Goal: Task Accomplishment & Management: Manage account settings

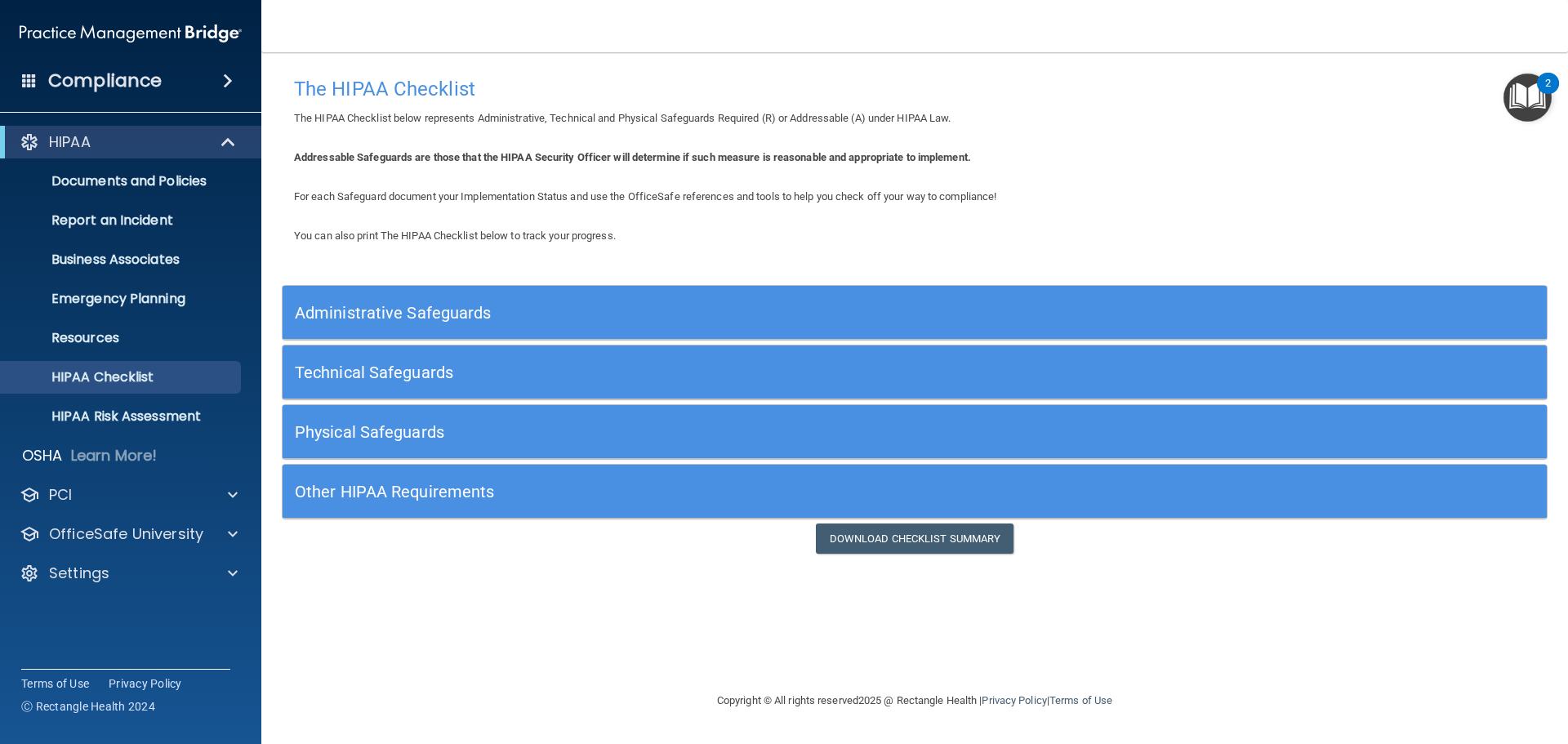
click at [529, 492] on h5 "Other HIPAA Requirements" at bounding box center [756, 491] width 924 height 18
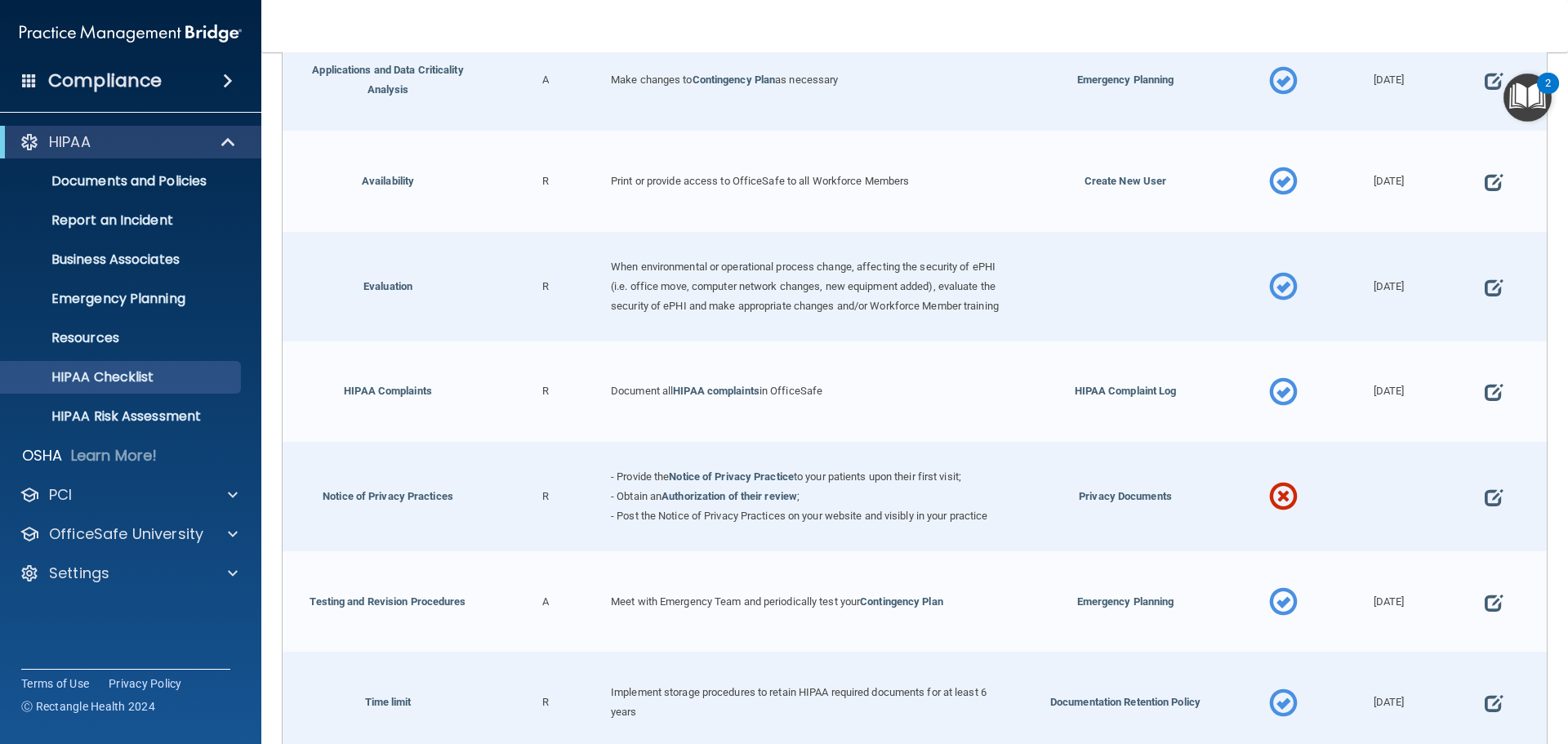
scroll to position [637, 0]
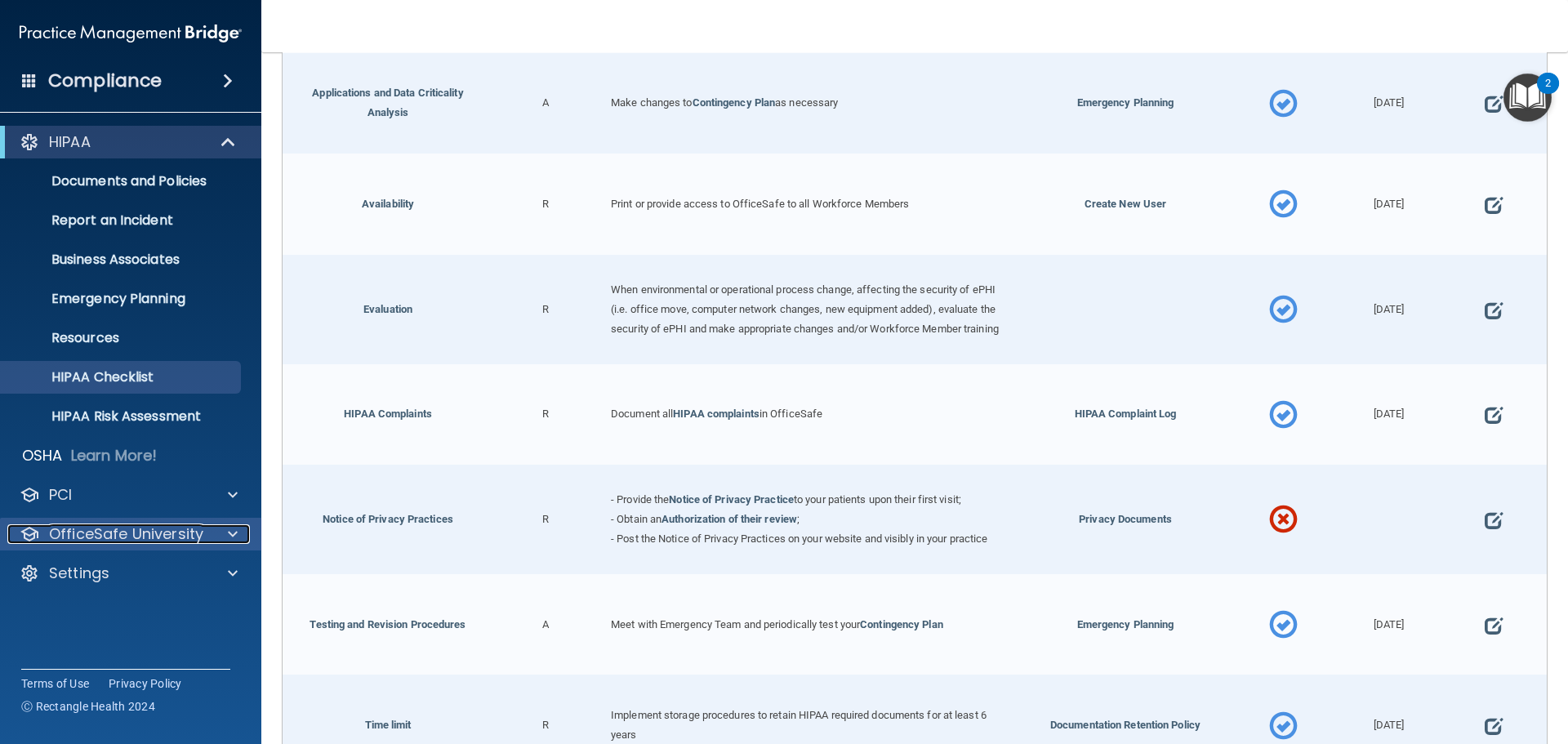
drag, startPoint x: 154, startPoint y: 537, endPoint x: 174, endPoint y: 543, distance: 20.9
click at [156, 537] on p "OfficeSafe University" at bounding box center [126, 534] width 154 height 19
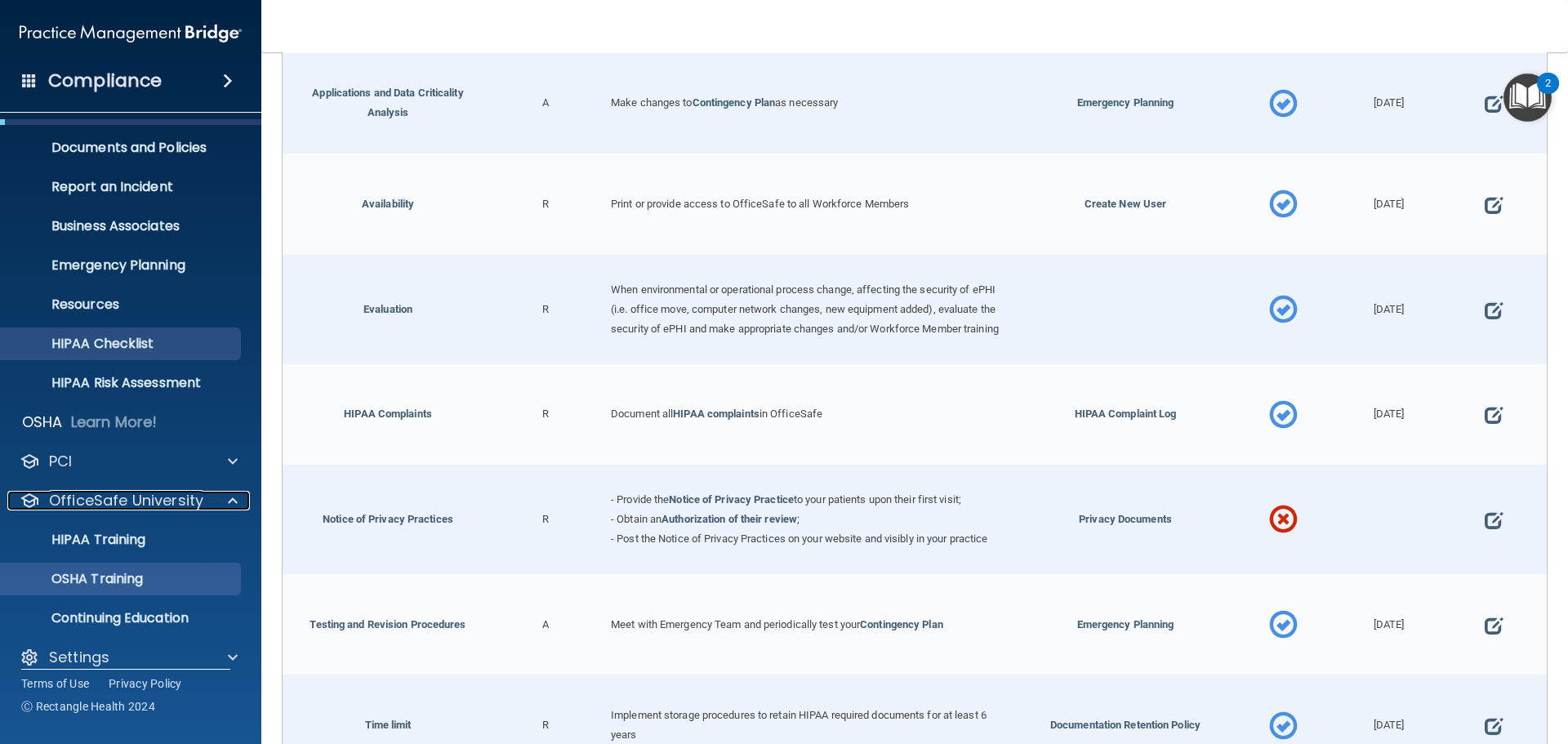
scroll to position [52, 0]
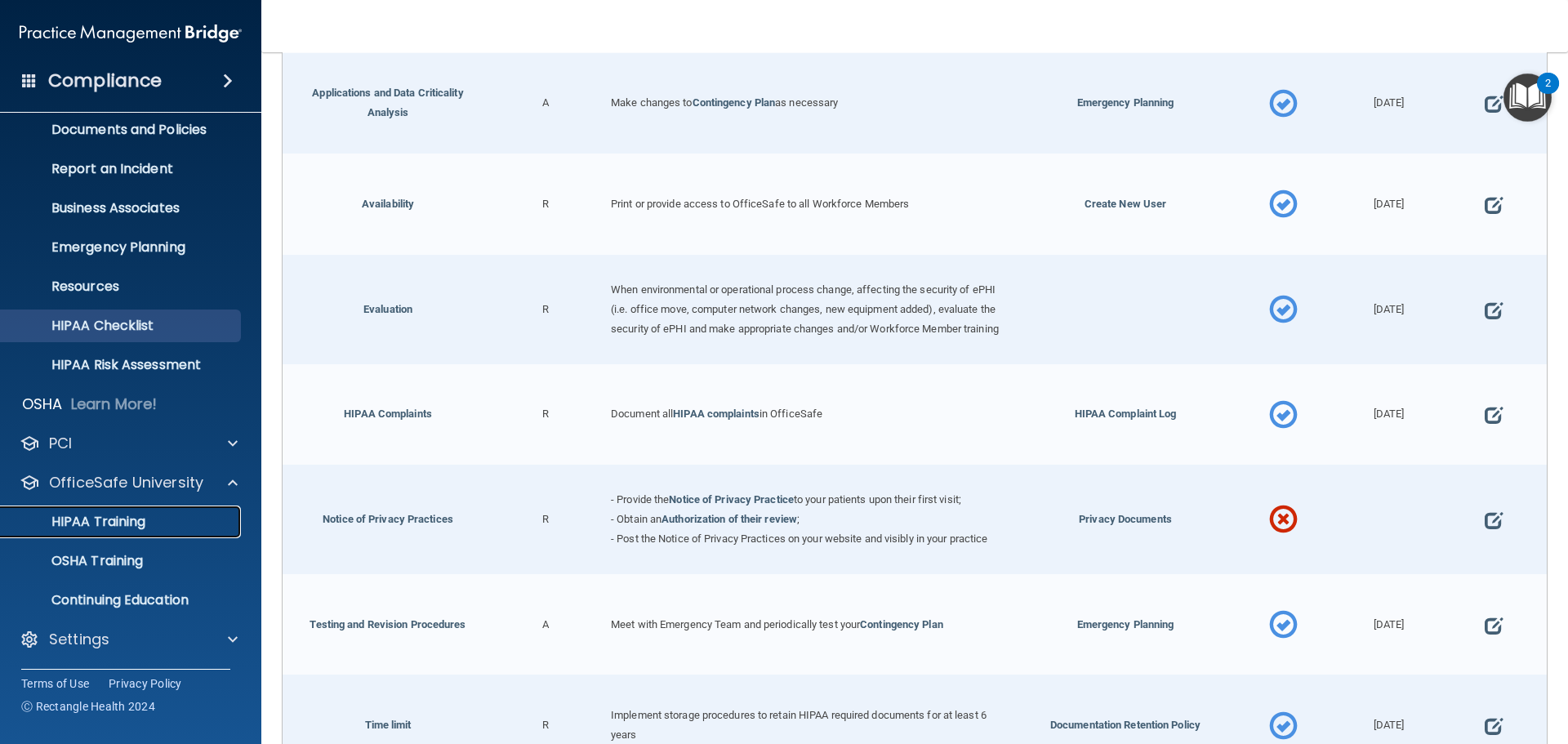
click at [132, 522] on p "HIPAA Training" at bounding box center [78, 522] width 135 height 17
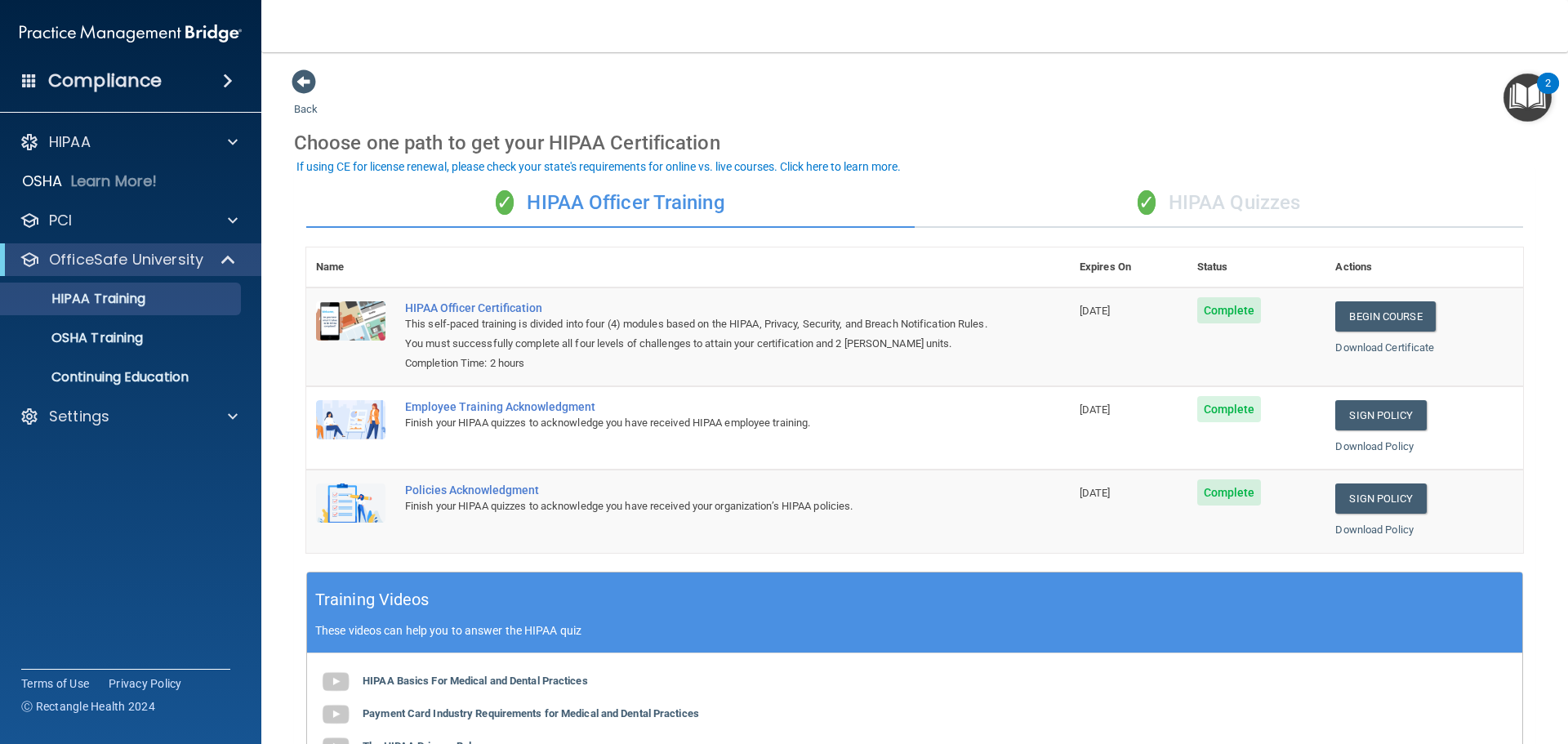
click at [1196, 211] on div "✓ HIPAA Quizzes" at bounding box center [1218, 203] width 608 height 49
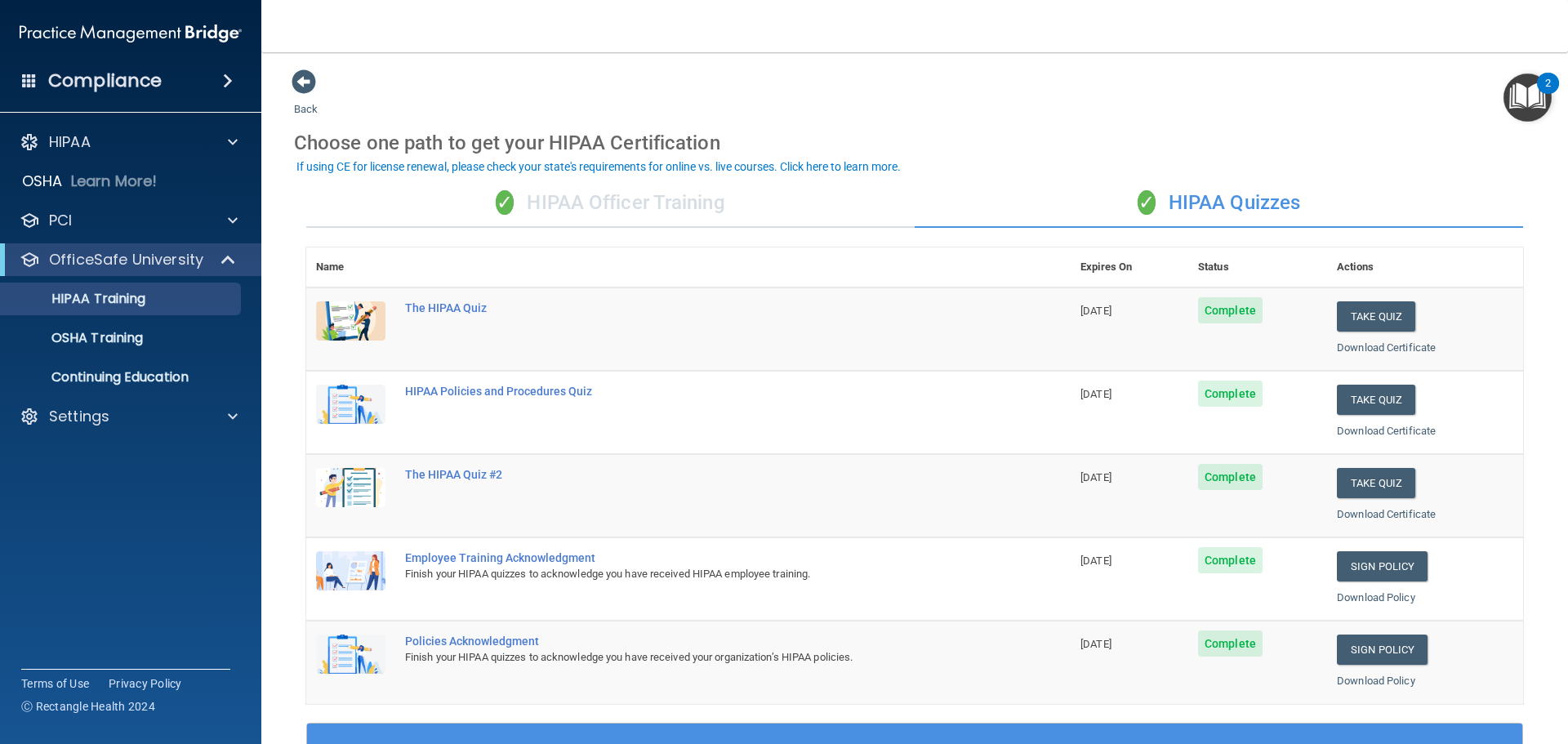
click at [223, 86] on span at bounding box center [228, 80] width 10 height 19
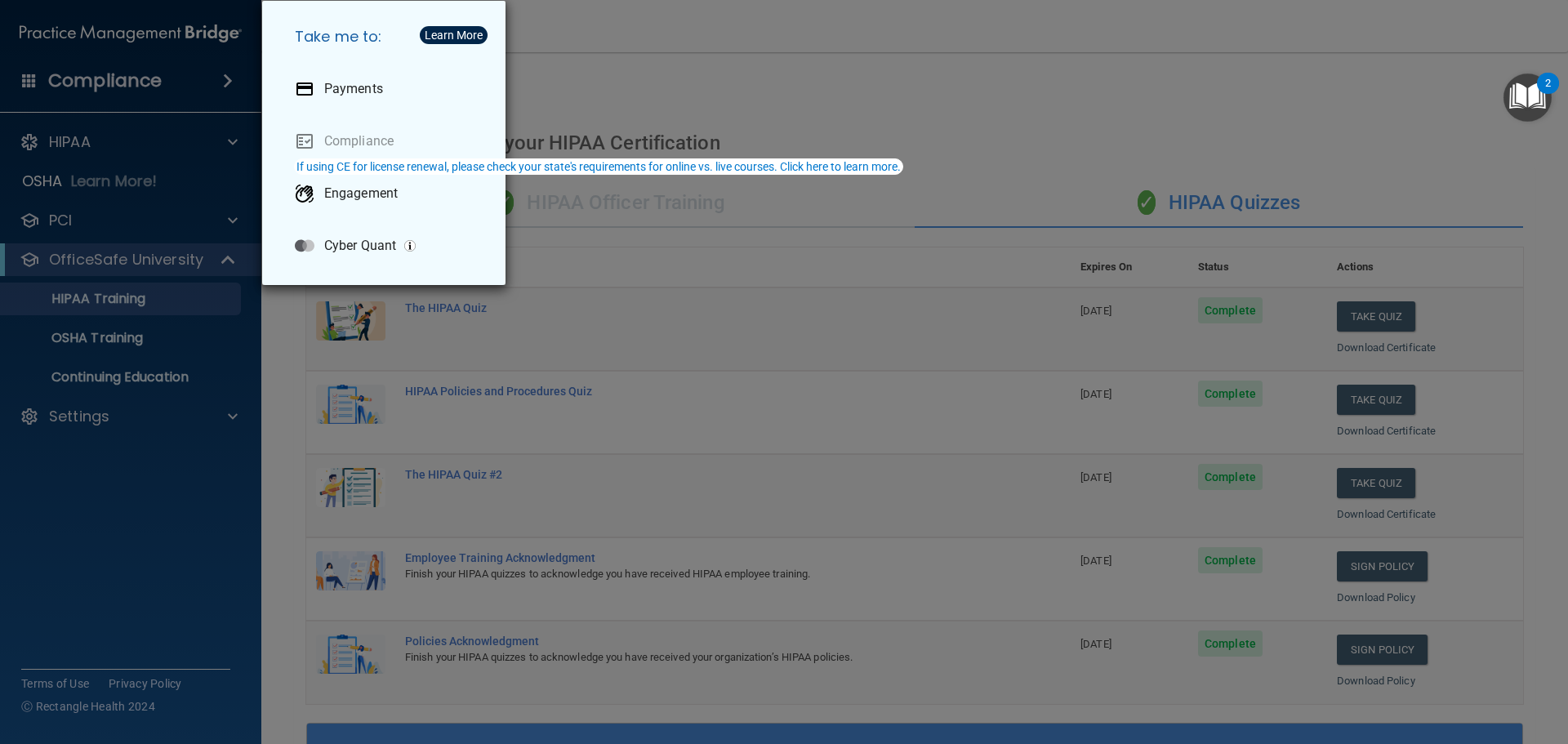
click at [138, 158] on div "Take me to: Payments Compliance Engagement Cyber Quant" at bounding box center [784, 372] width 1568 height 744
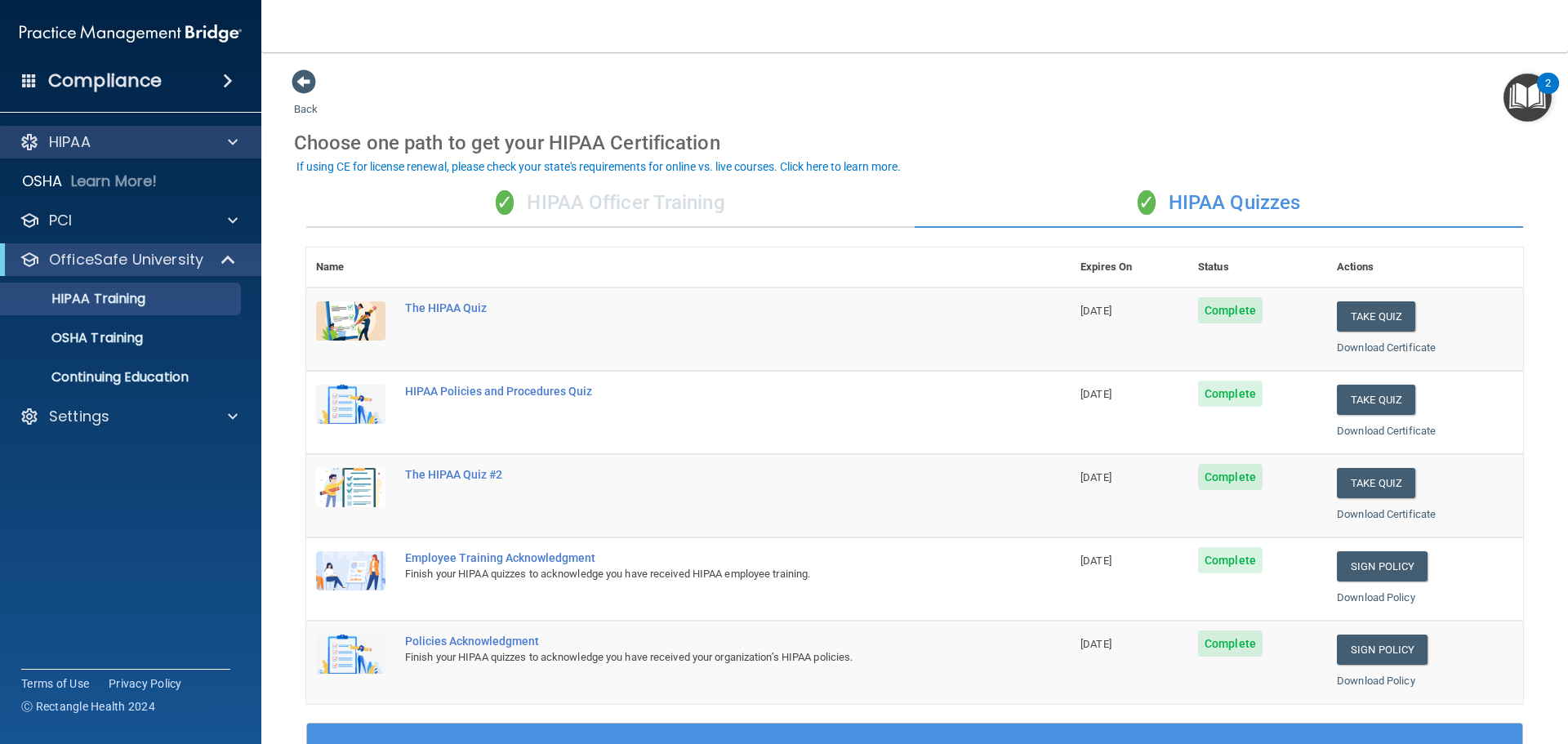
click at [243, 153] on div "HIPAA" at bounding box center [131, 141] width 262 height 32
click at [231, 137] on span at bounding box center [233, 141] width 10 height 19
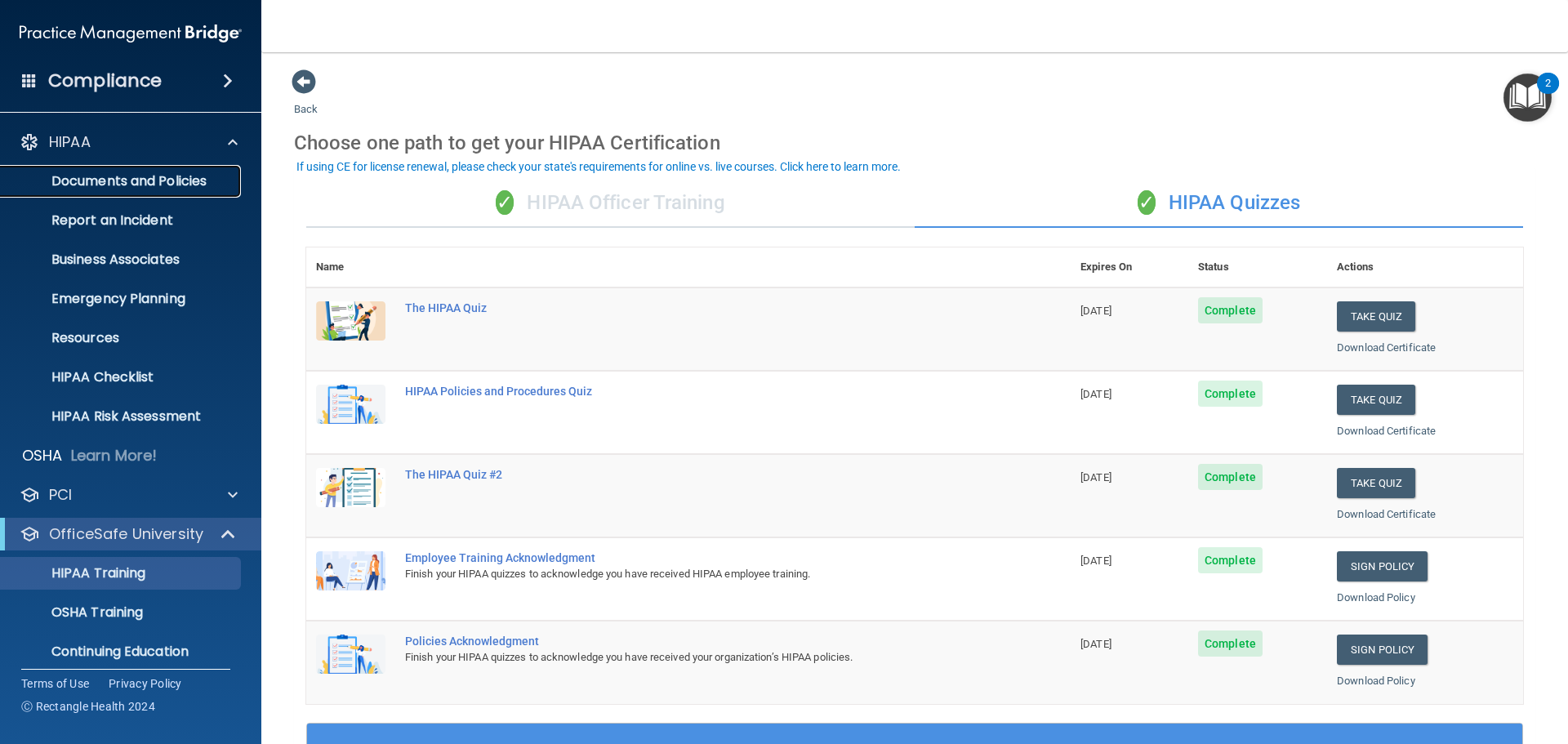
click at [143, 181] on p "Documents and Policies" at bounding box center [123, 182] width 223 height 17
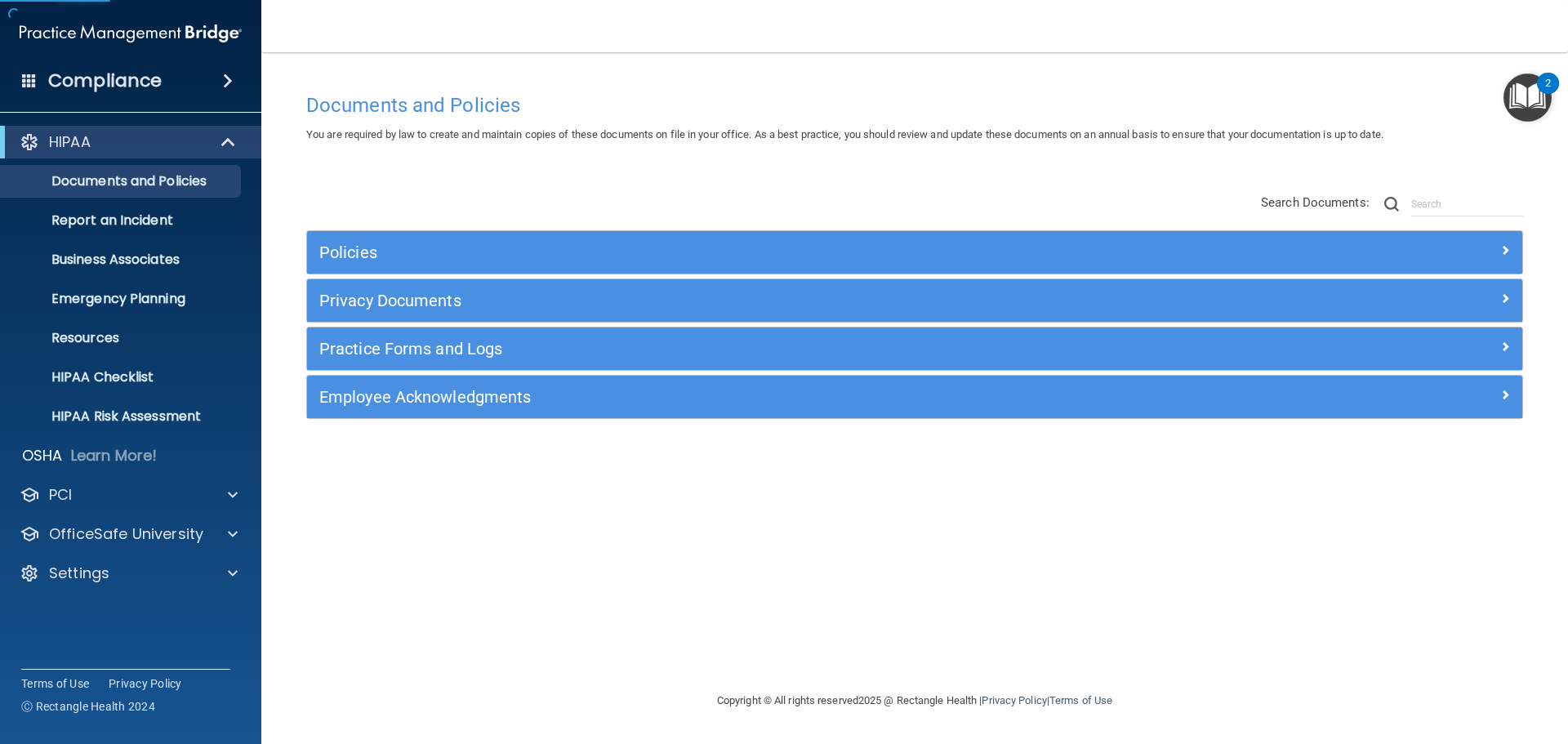
click at [352, 240] on div "Policies" at bounding box center [915, 252] width 1215 height 42
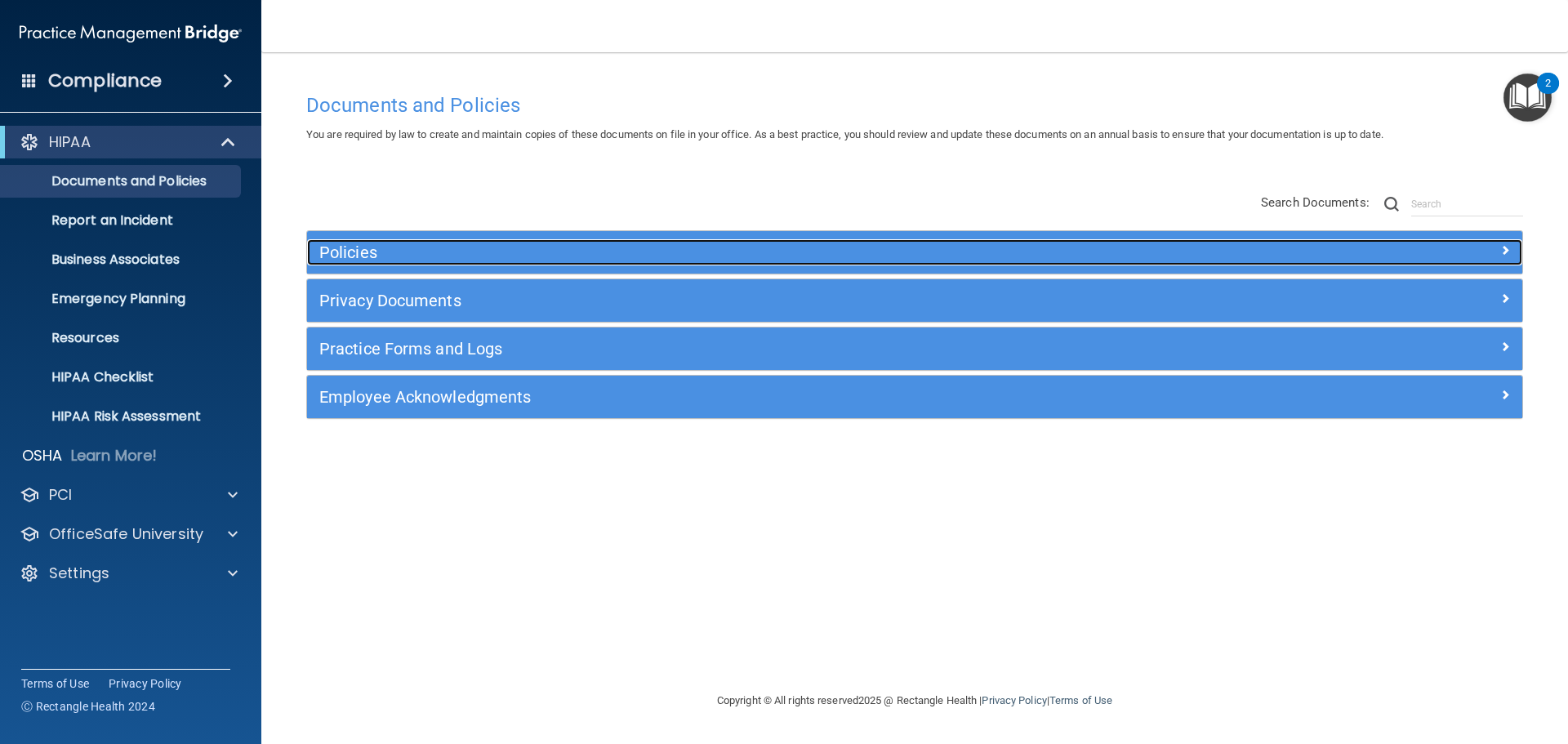
click at [666, 250] on h5 "Policies" at bounding box center [762, 252] width 887 height 18
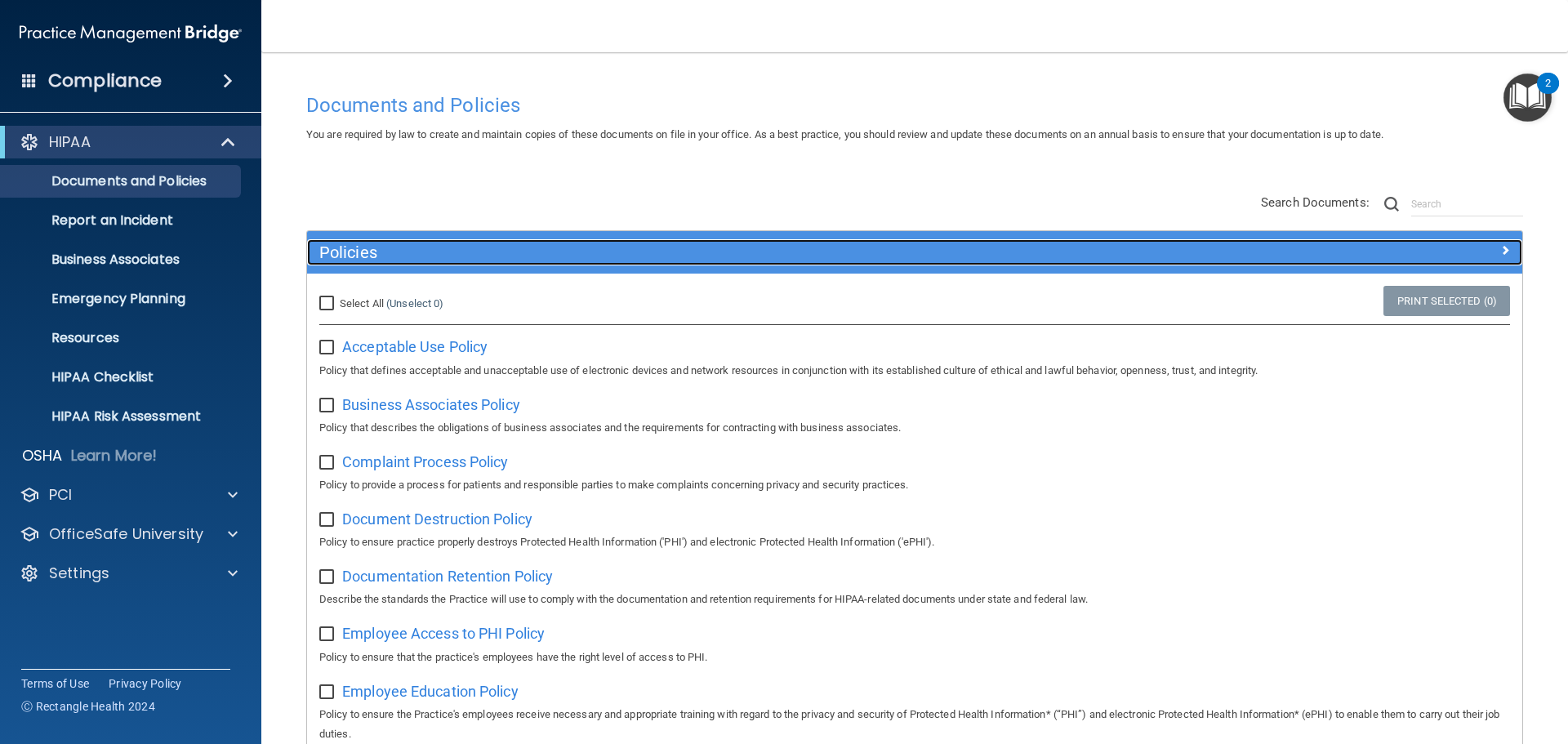
click at [522, 259] on h5 "Policies" at bounding box center [762, 252] width 887 height 18
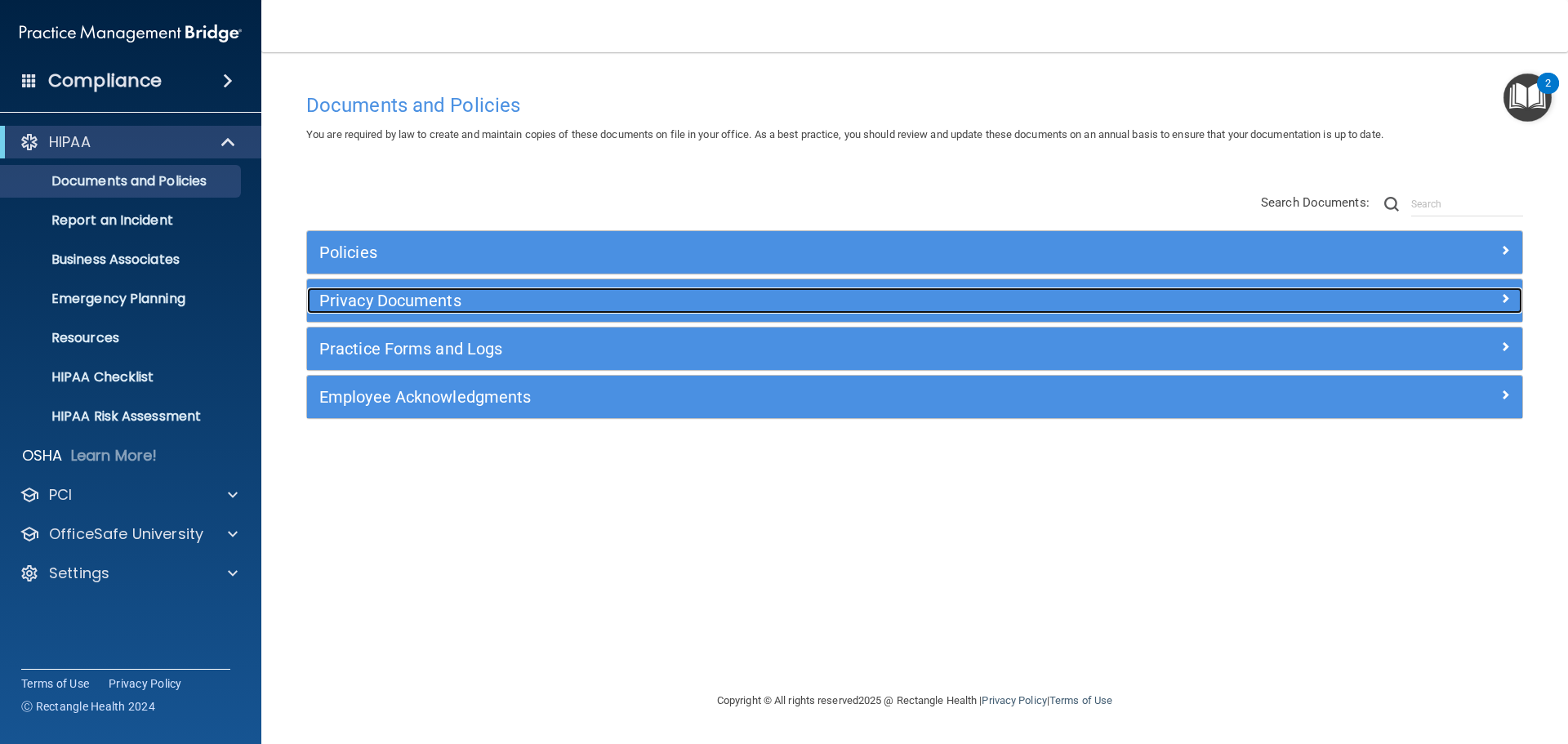
click at [463, 302] on h5 "Privacy Documents" at bounding box center [762, 300] width 887 height 18
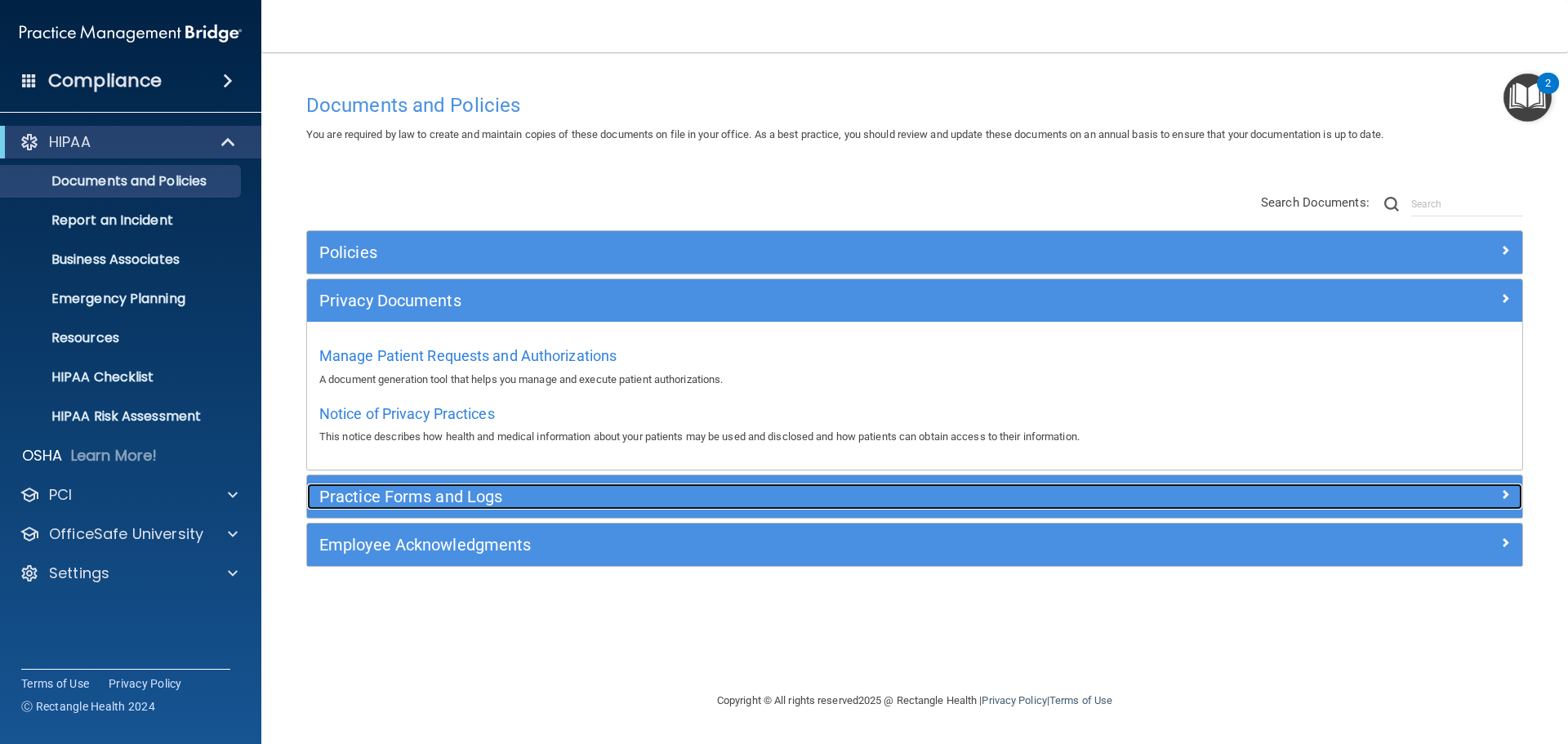
click at [506, 484] on div "Practice Forms and Logs" at bounding box center [763, 497] width 912 height 26
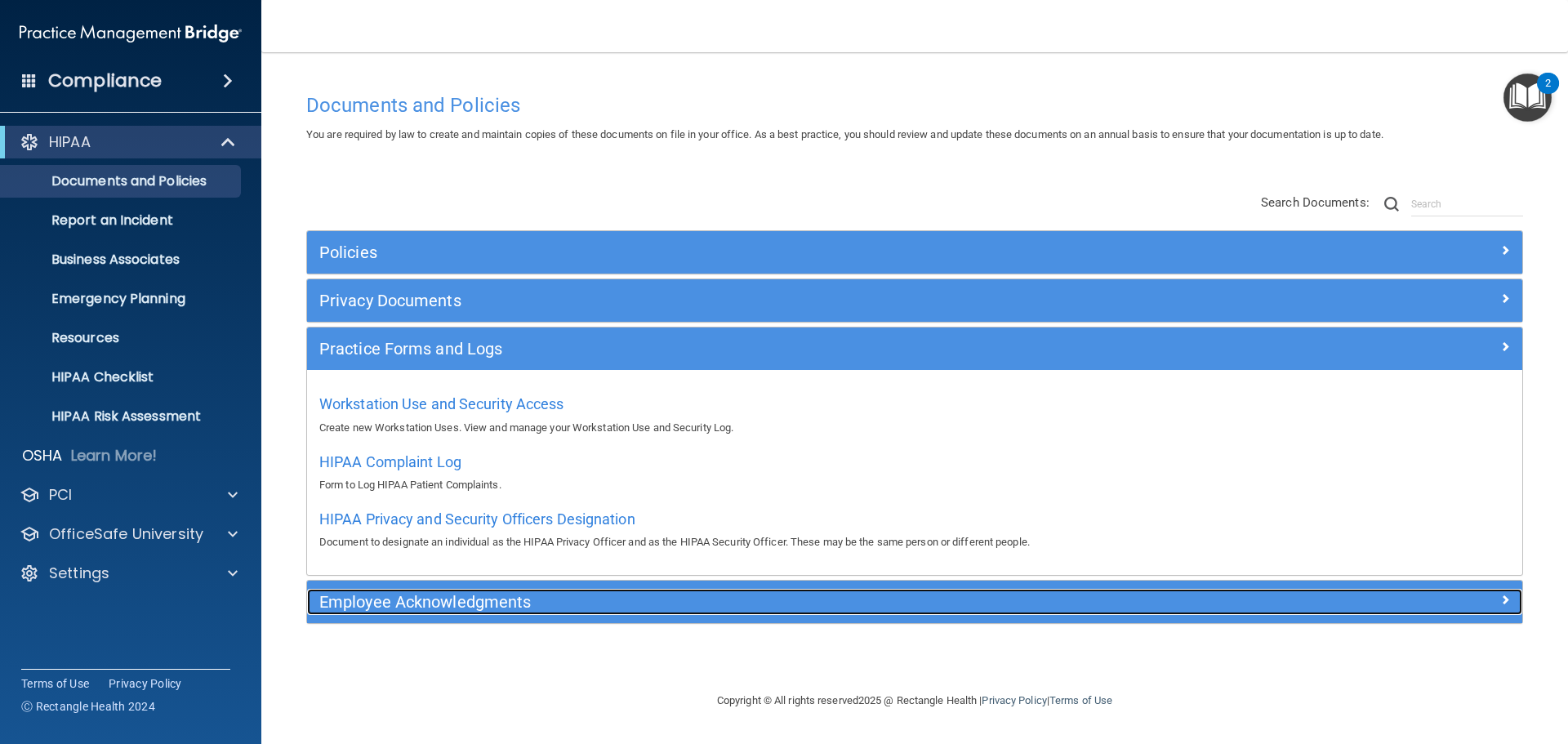
click at [553, 589] on div "Employee Acknowledgments" at bounding box center [763, 602] width 912 height 26
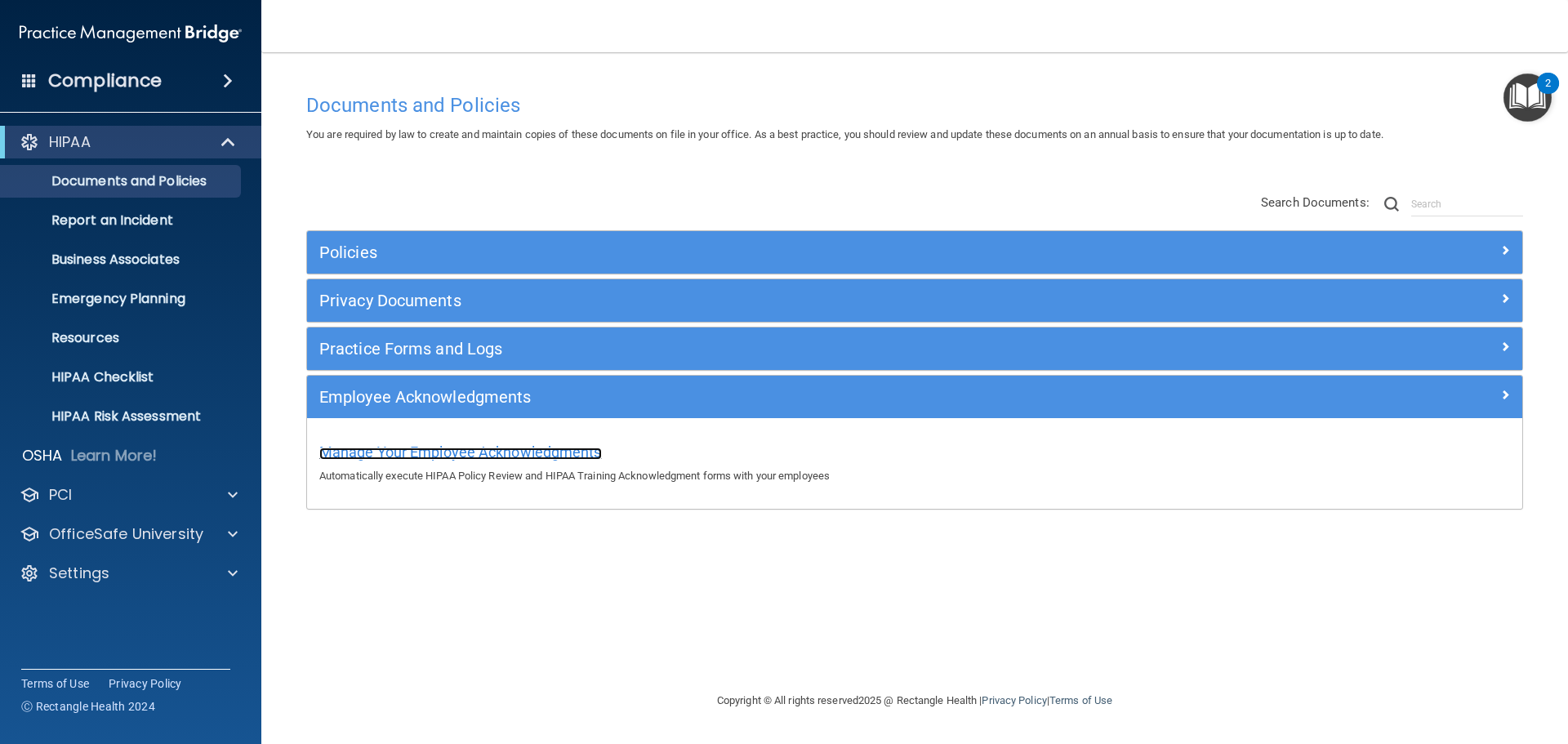
click at [437, 445] on span "Manage Your Employee Acknowledgments" at bounding box center [461, 452] width 282 height 18
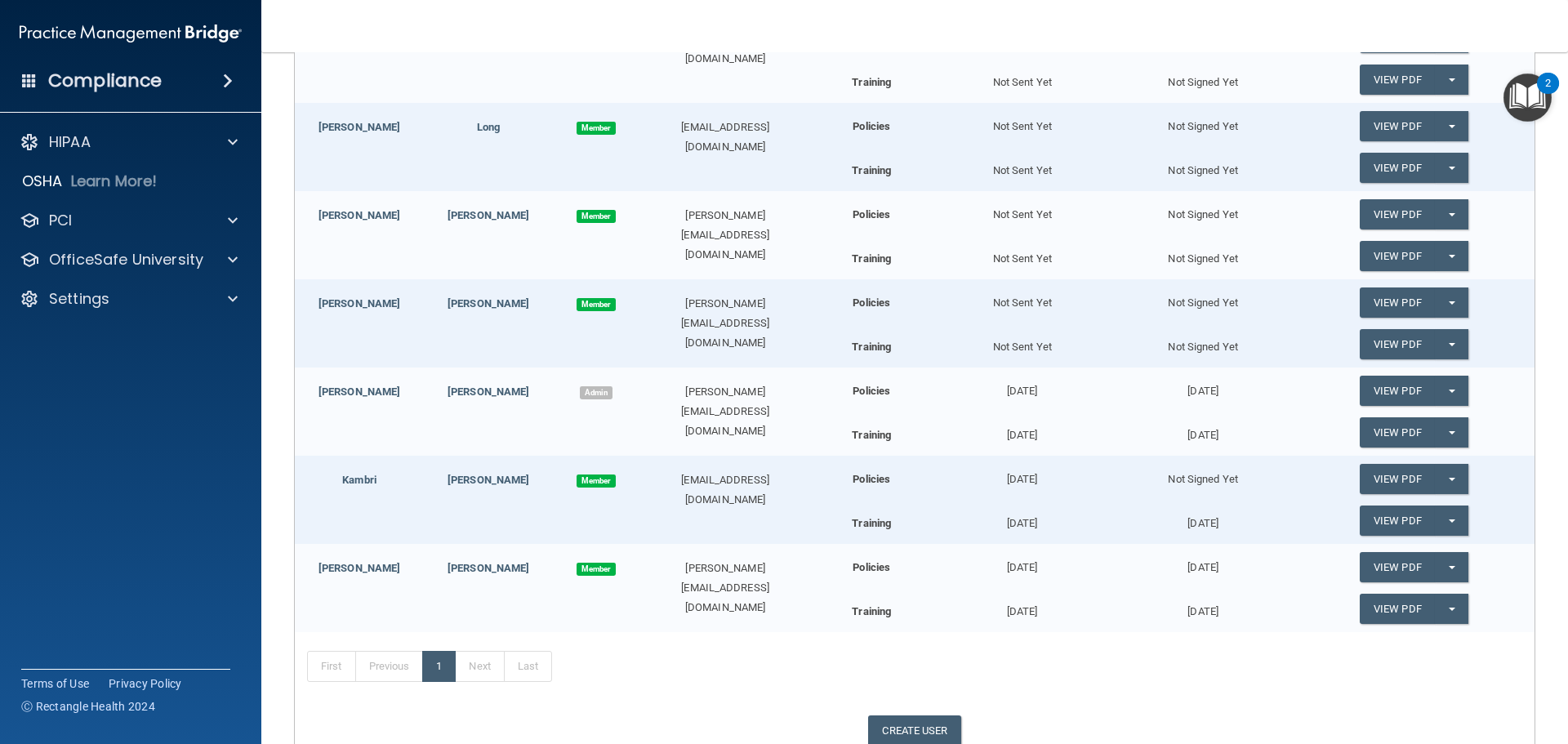
scroll to position [526, 0]
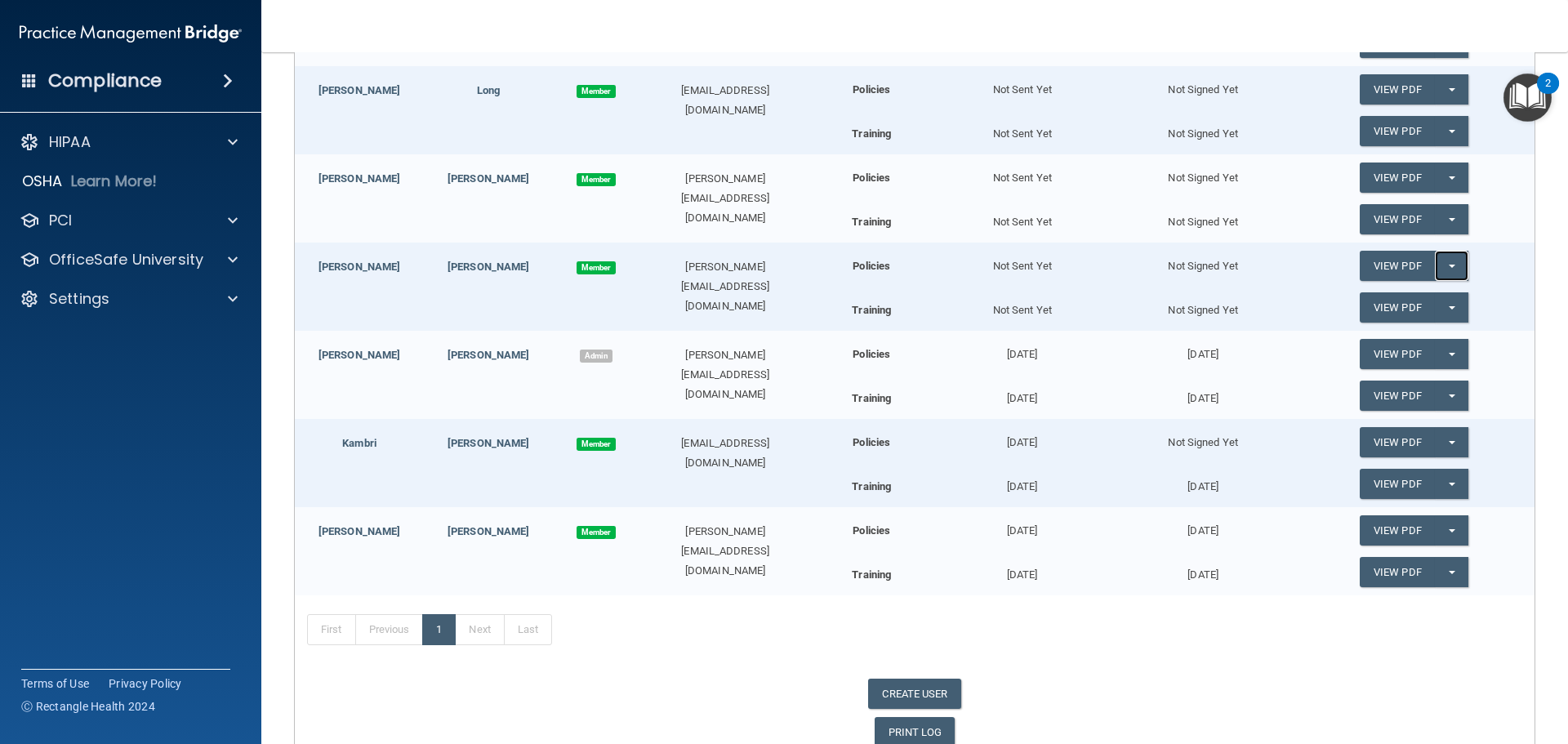
click at [1442, 271] on button "Split button!" at bounding box center [1452, 266] width 33 height 30
click at [1271, 293] on div "Not Signed Yet" at bounding box center [1203, 306] width 181 height 28
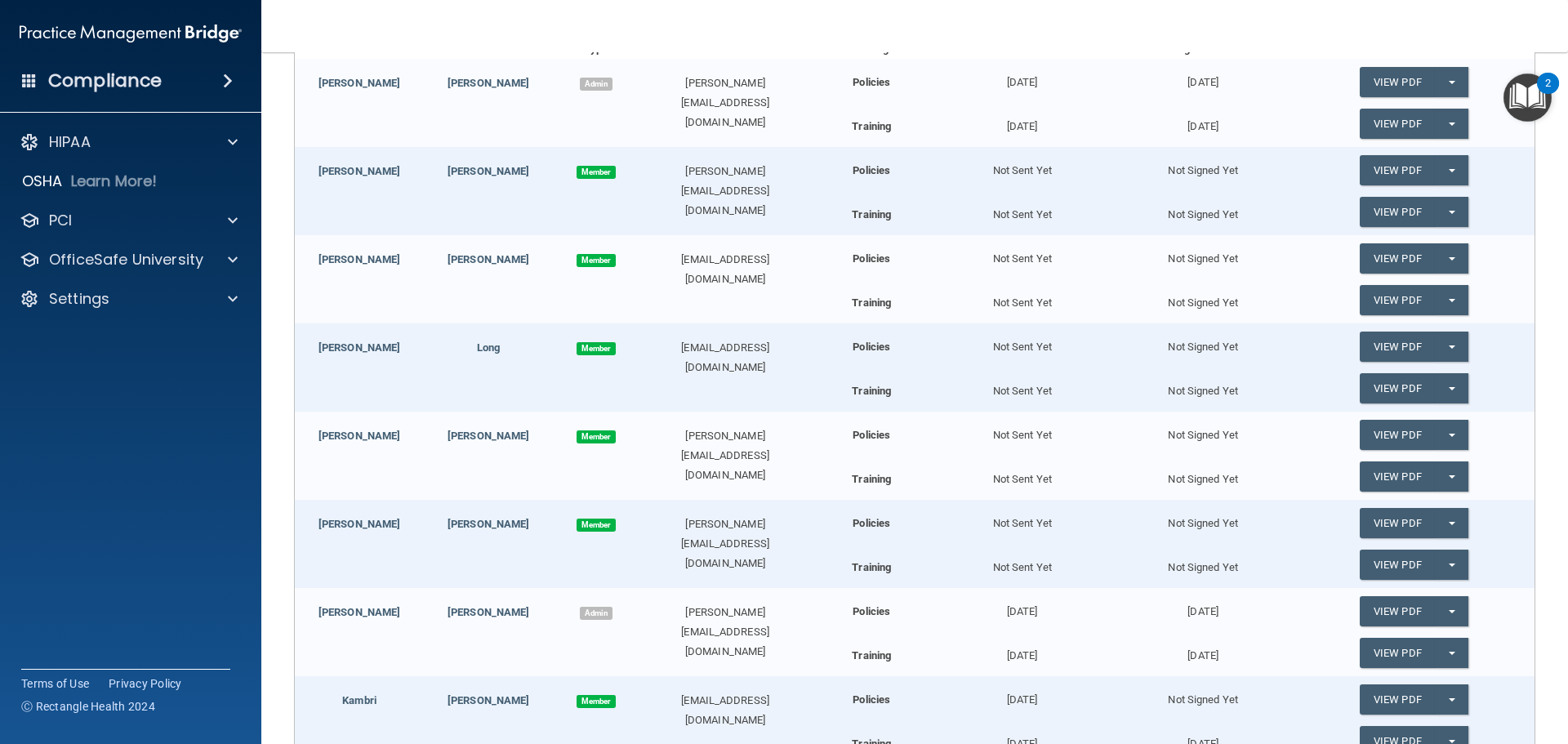
scroll to position [199, 0]
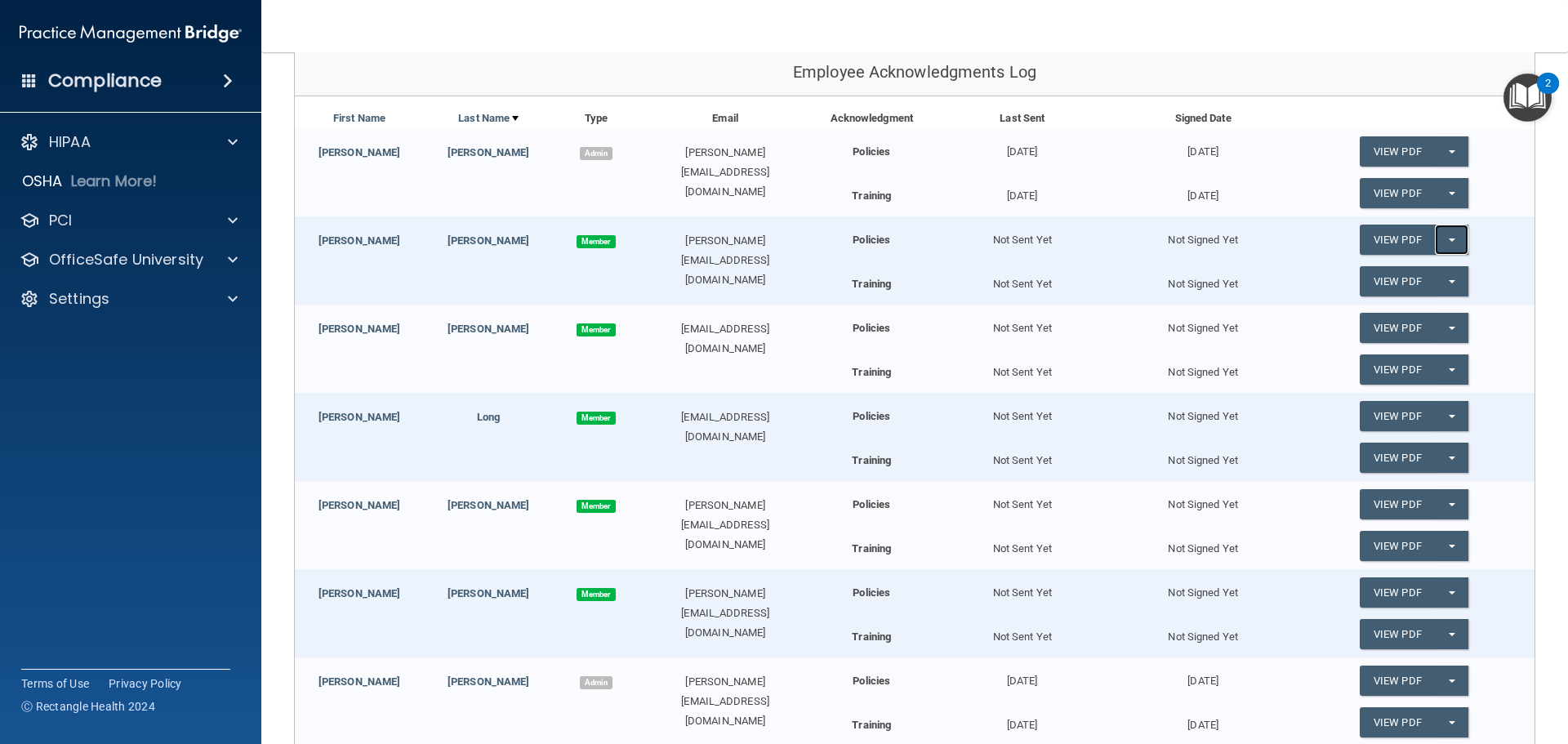
click at [1445, 240] on button "Split button!" at bounding box center [1452, 239] width 33 height 30
click at [1426, 273] on link "Send Acknowledgment" at bounding box center [1430, 272] width 141 height 25
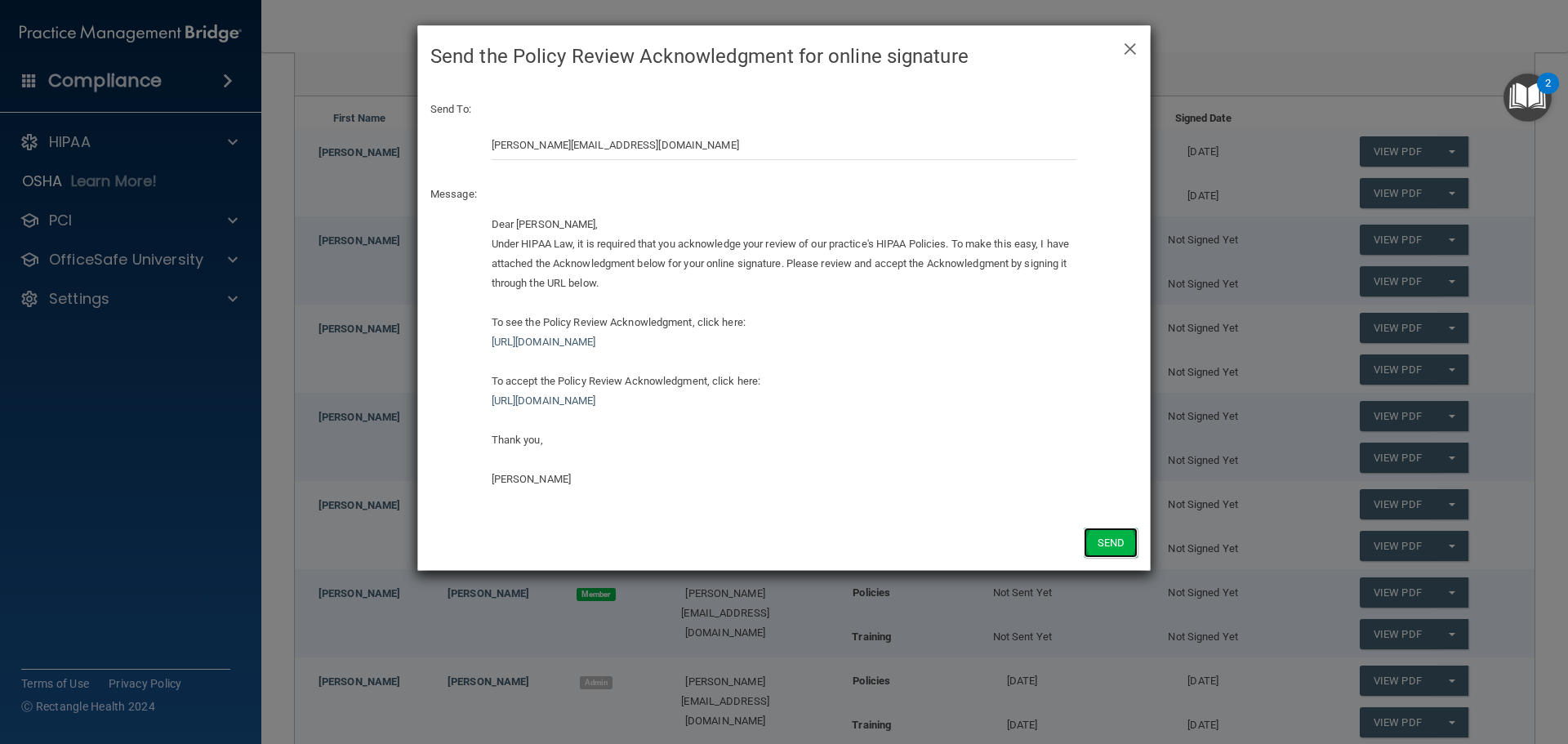
click at [1101, 543] on button "Send" at bounding box center [1110, 543] width 54 height 30
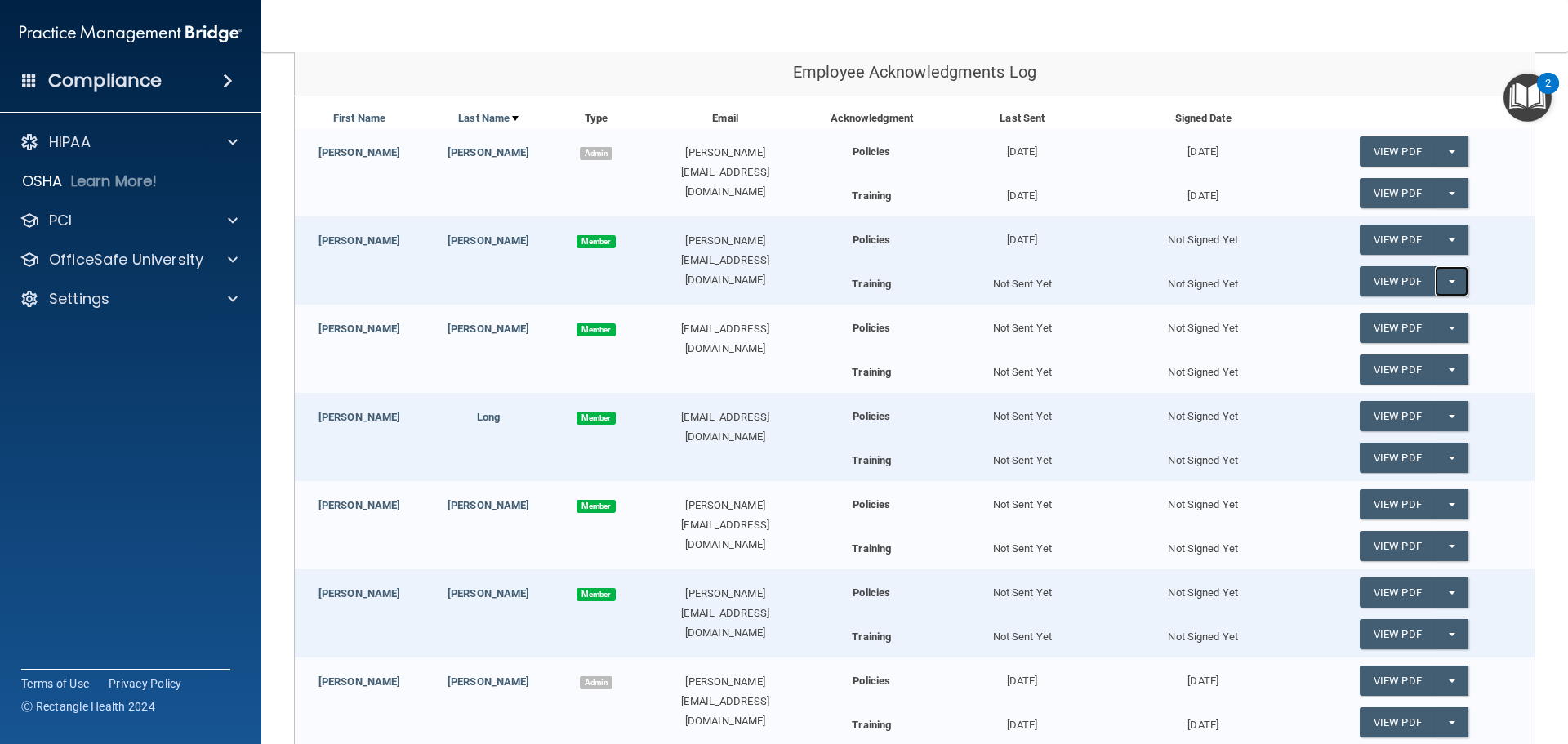
click at [1449, 283] on span "button" at bounding box center [1452, 282] width 6 height 4
click at [1442, 243] on button "Split button!" at bounding box center [1452, 239] width 33 height 30
click at [1294, 252] on div "View PDF Split button! Send Acknowledgment" at bounding box center [1414, 240] width 241 height 46
click at [1449, 281] on span "button" at bounding box center [1452, 282] width 6 height 4
click at [1427, 310] on link "Send Acknowledgment PDF" at bounding box center [1441, 314] width 163 height 25
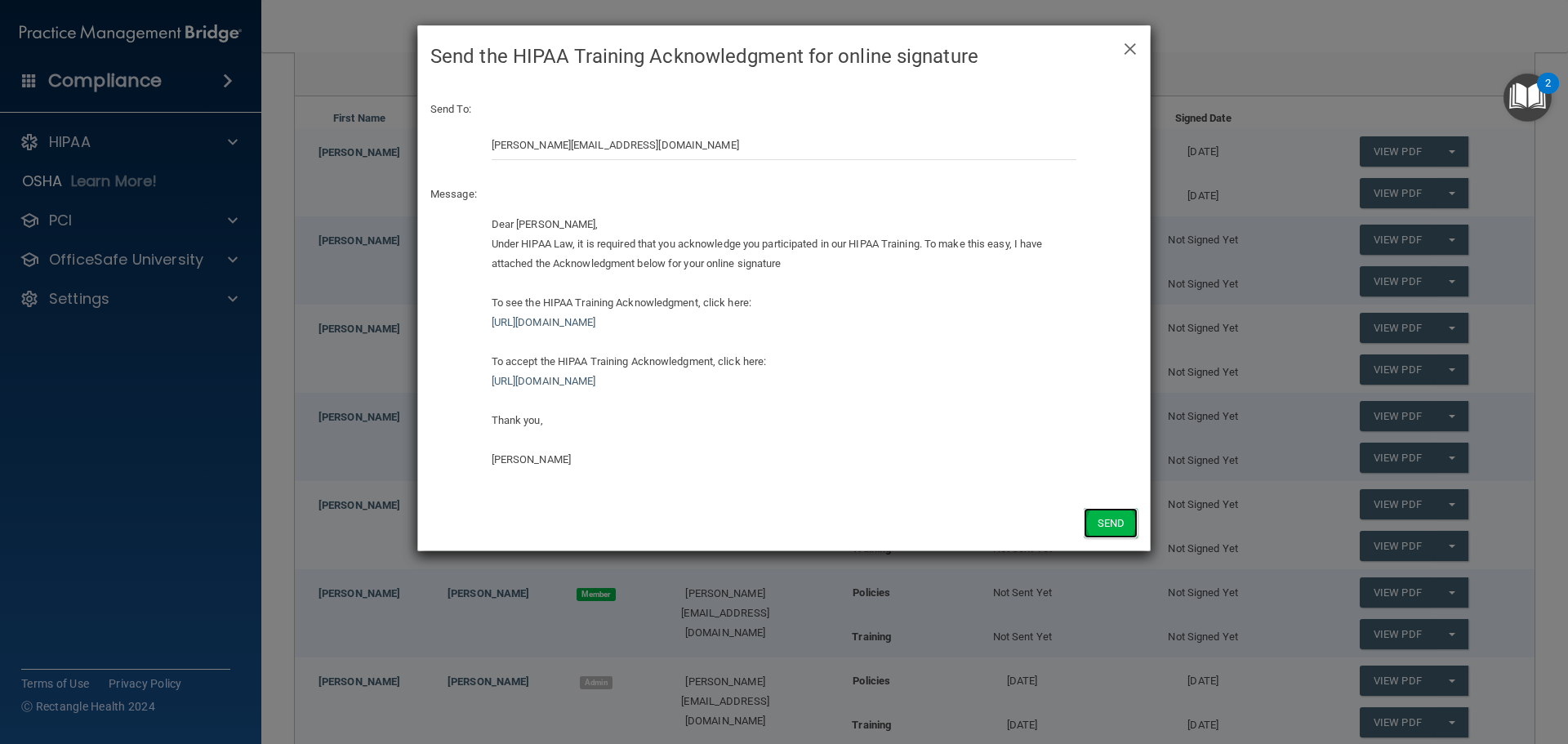
click at [1114, 516] on button "Send" at bounding box center [1110, 522] width 54 height 30
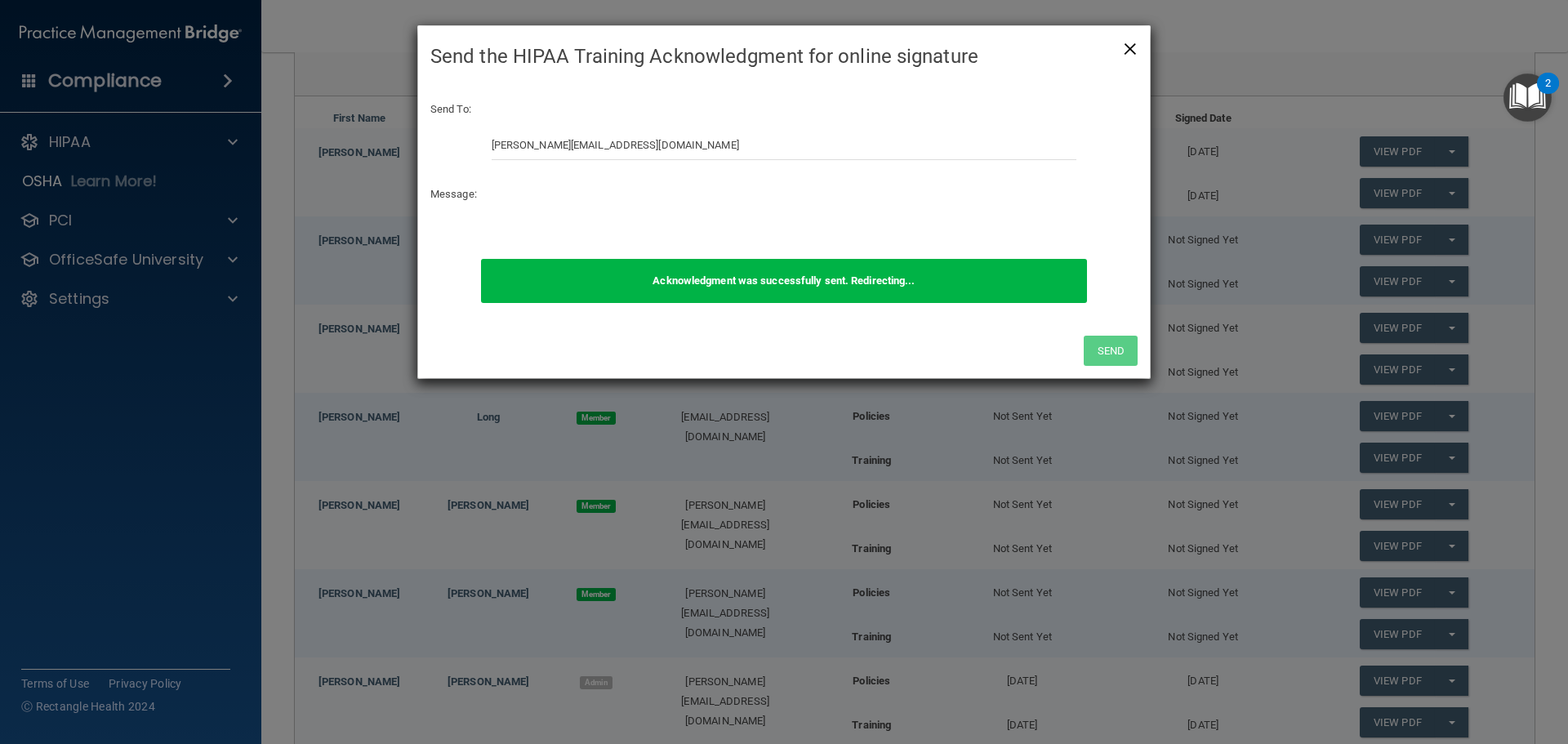
click at [1131, 50] on span "×" at bounding box center [1131, 46] width 15 height 32
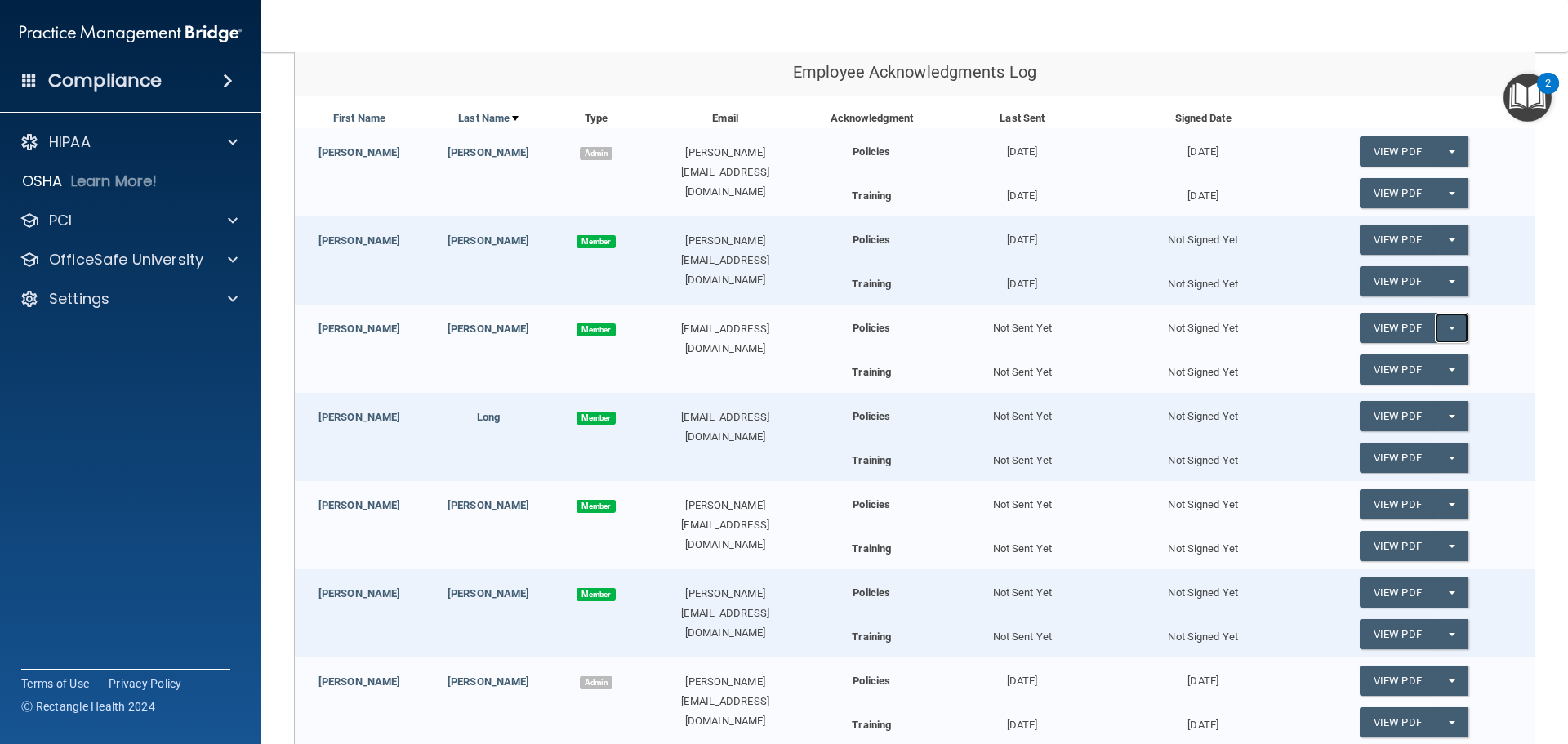
click at [1444, 335] on button "Split button!" at bounding box center [1452, 328] width 33 height 30
click at [1442, 362] on link "Send Acknowledgment" at bounding box center [1430, 361] width 141 height 25
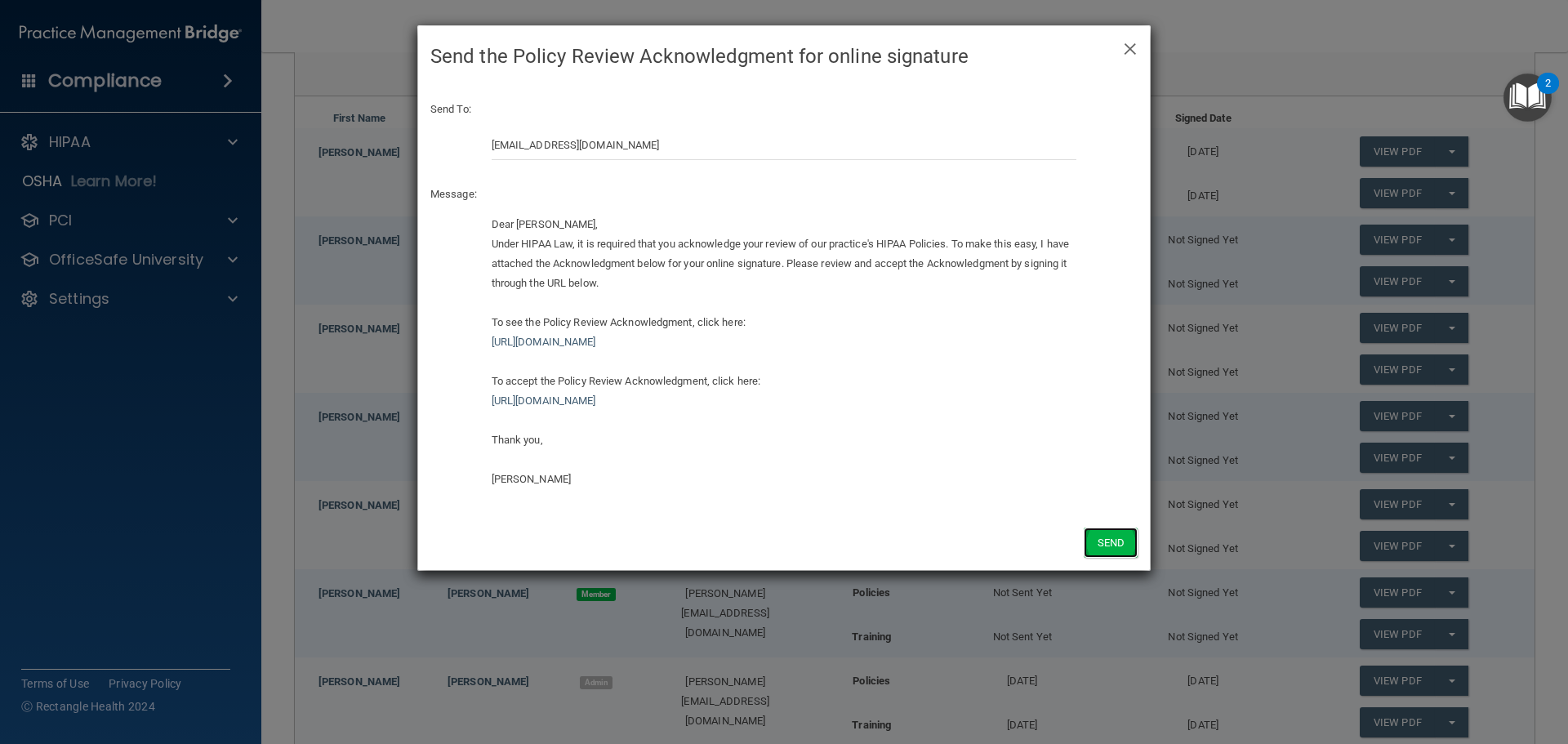
click at [1103, 544] on button "Send" at bounding box center [1110, 543] width 54 height 30
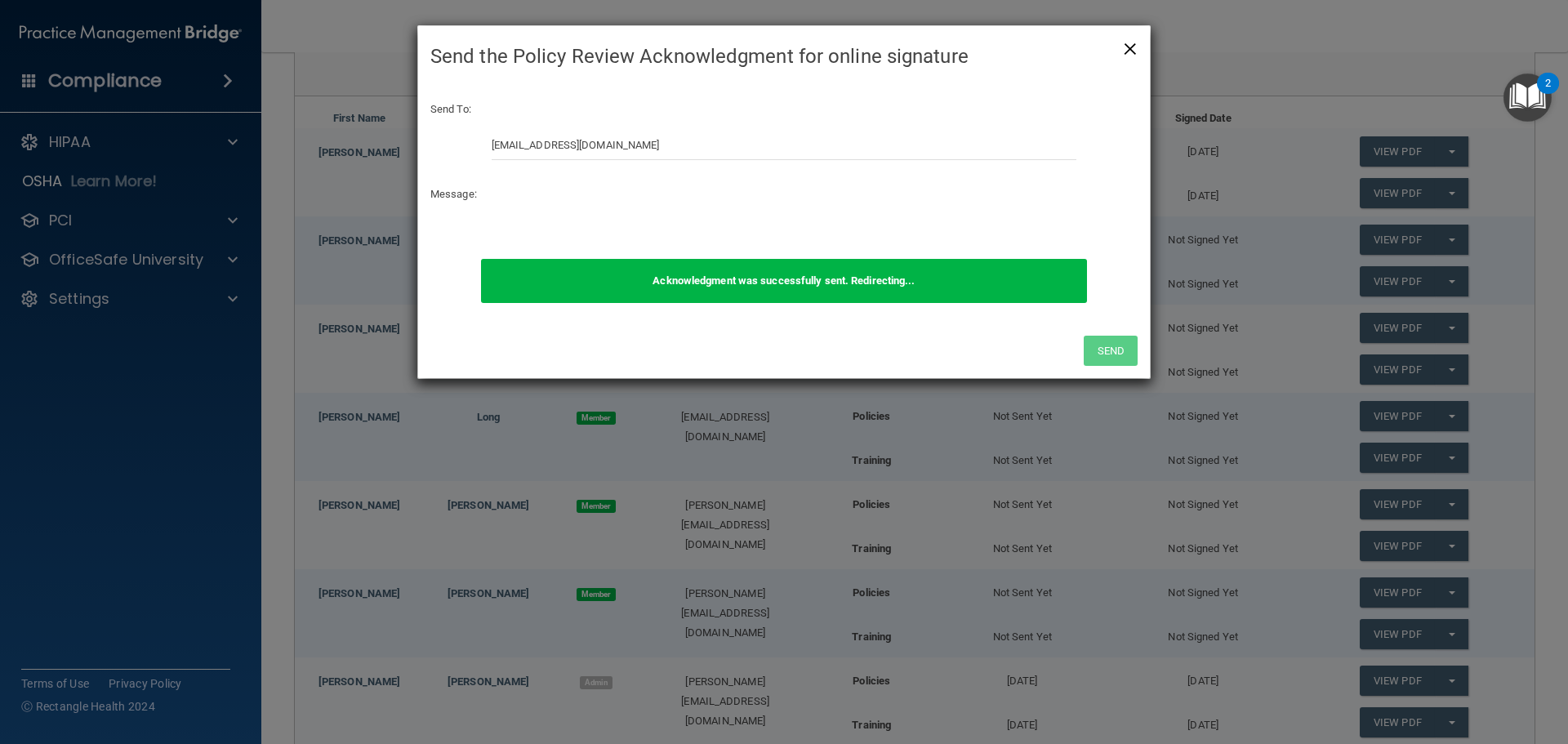
click at [1132, 49] on span "×" at bounding box center [1131, 46] width 15 height 32
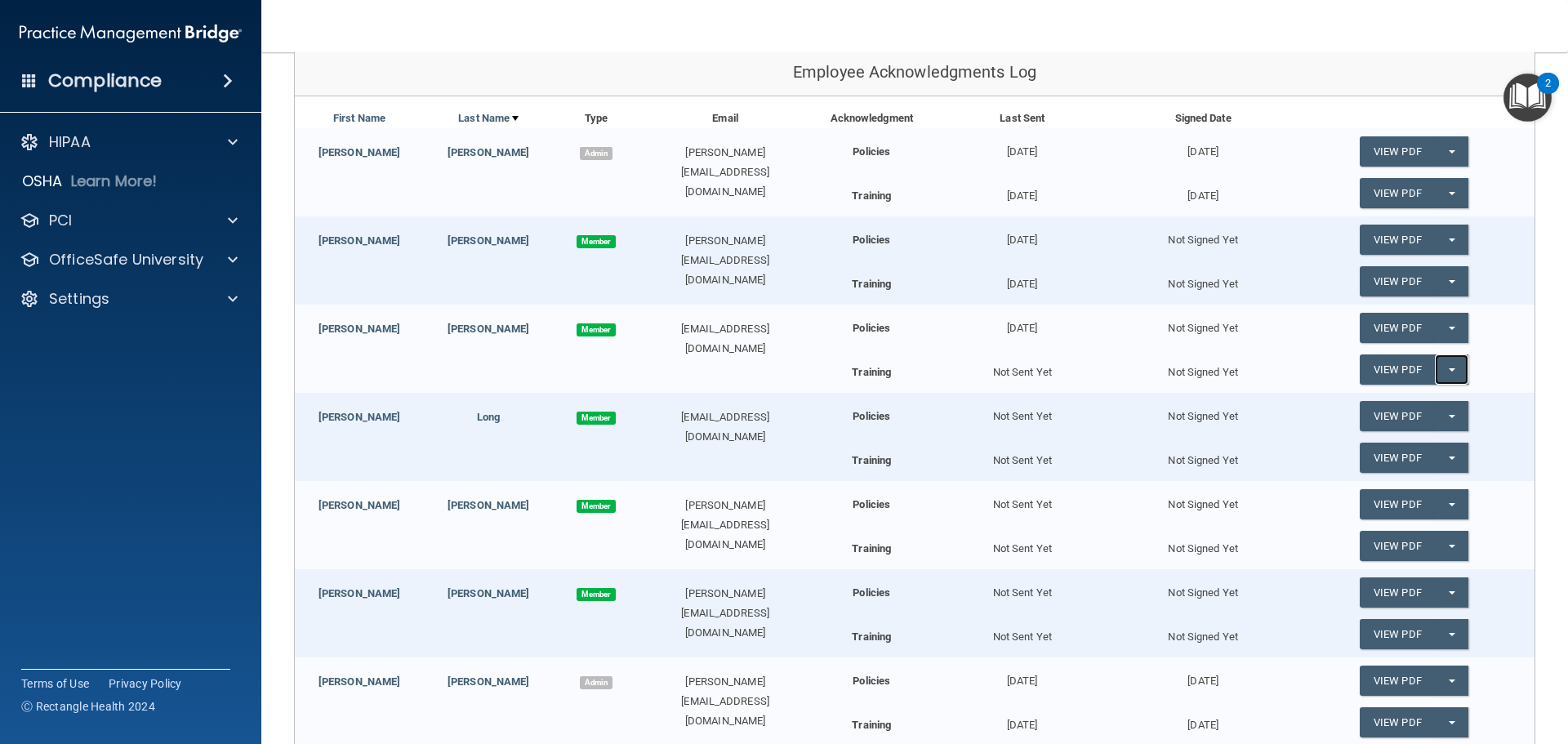
click at [1440, 375] on button "Split button!" at bounding box center [1452, 369] width 33 height 30
click at [1394, 399] on link "Send Acknowledgment PDF" at bounding box center [1441, 402] width 163 height 25
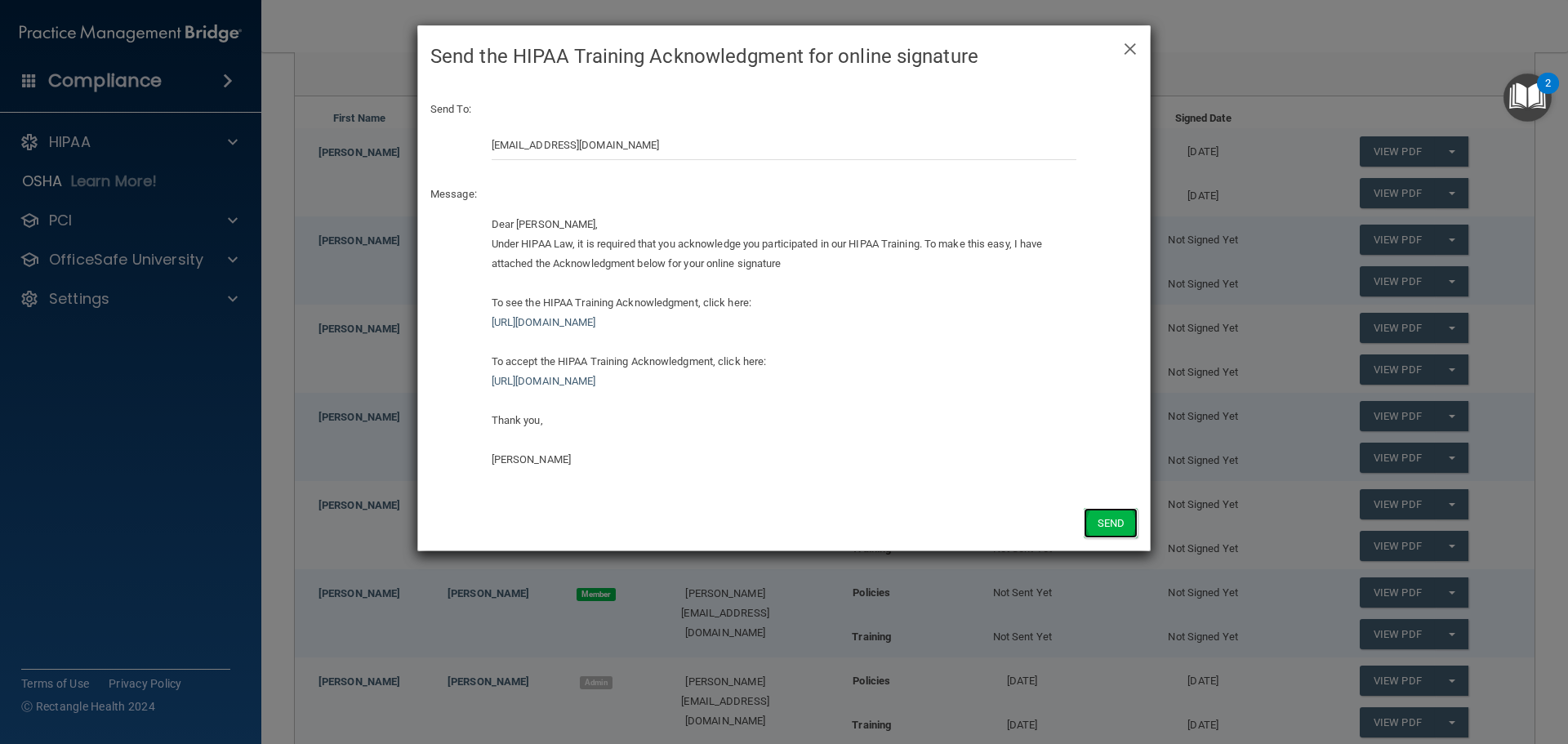
click at [1118, 522] on button "Send" at bounding box center [1110, 522] width 54 height 30
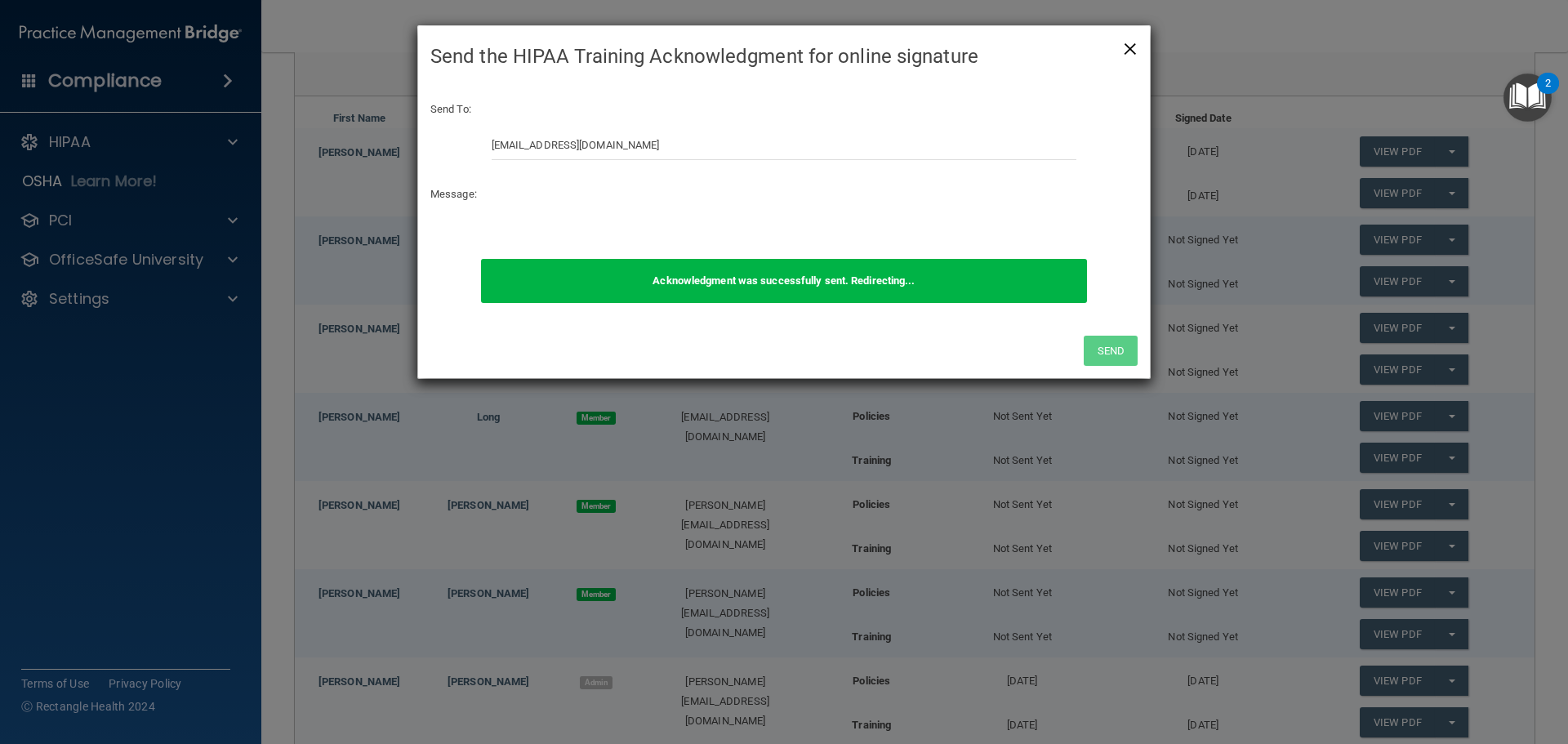
click at [1125, 46] on span "×" at bounding box center [1131, 46] width 15 height 32
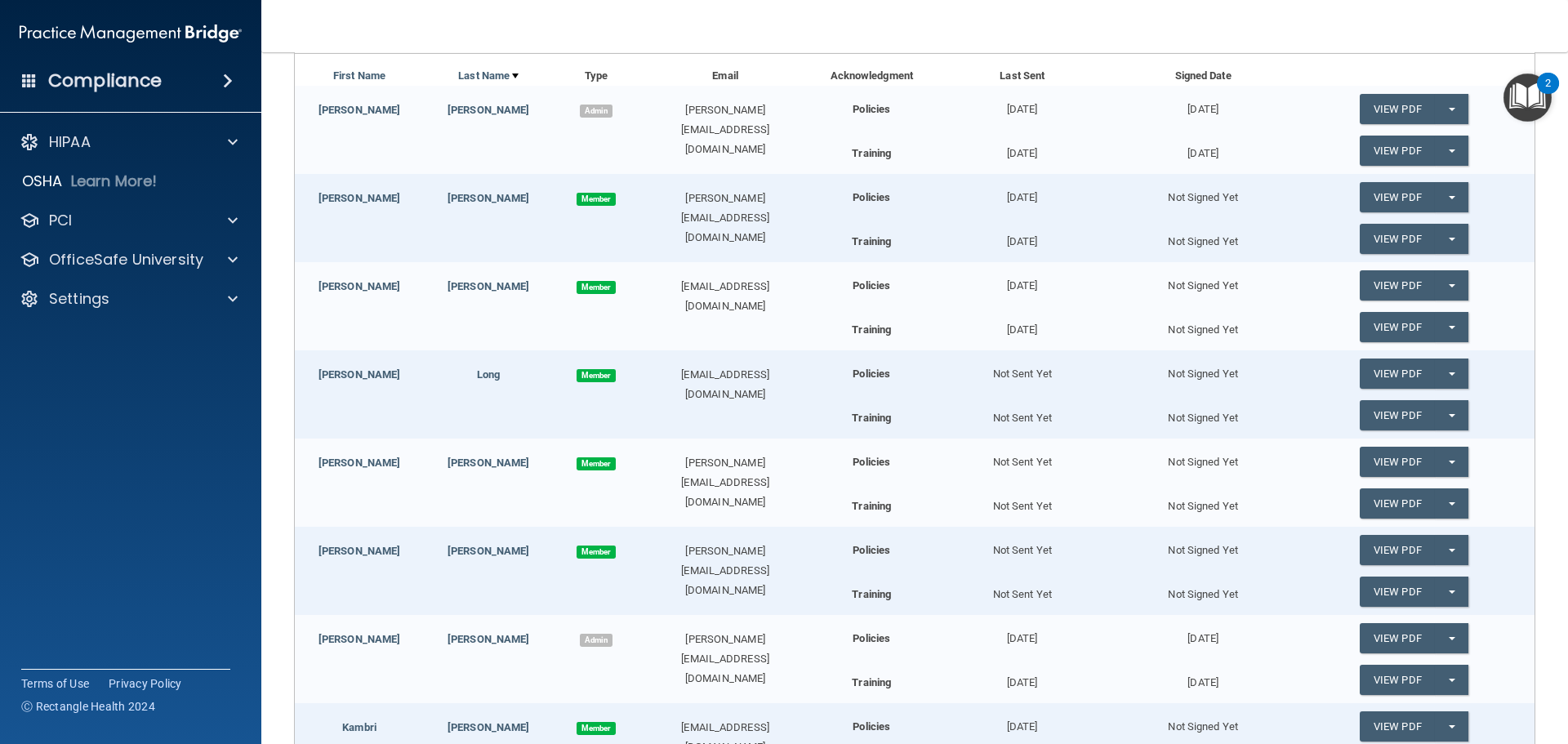
scroll to position [281, 0]
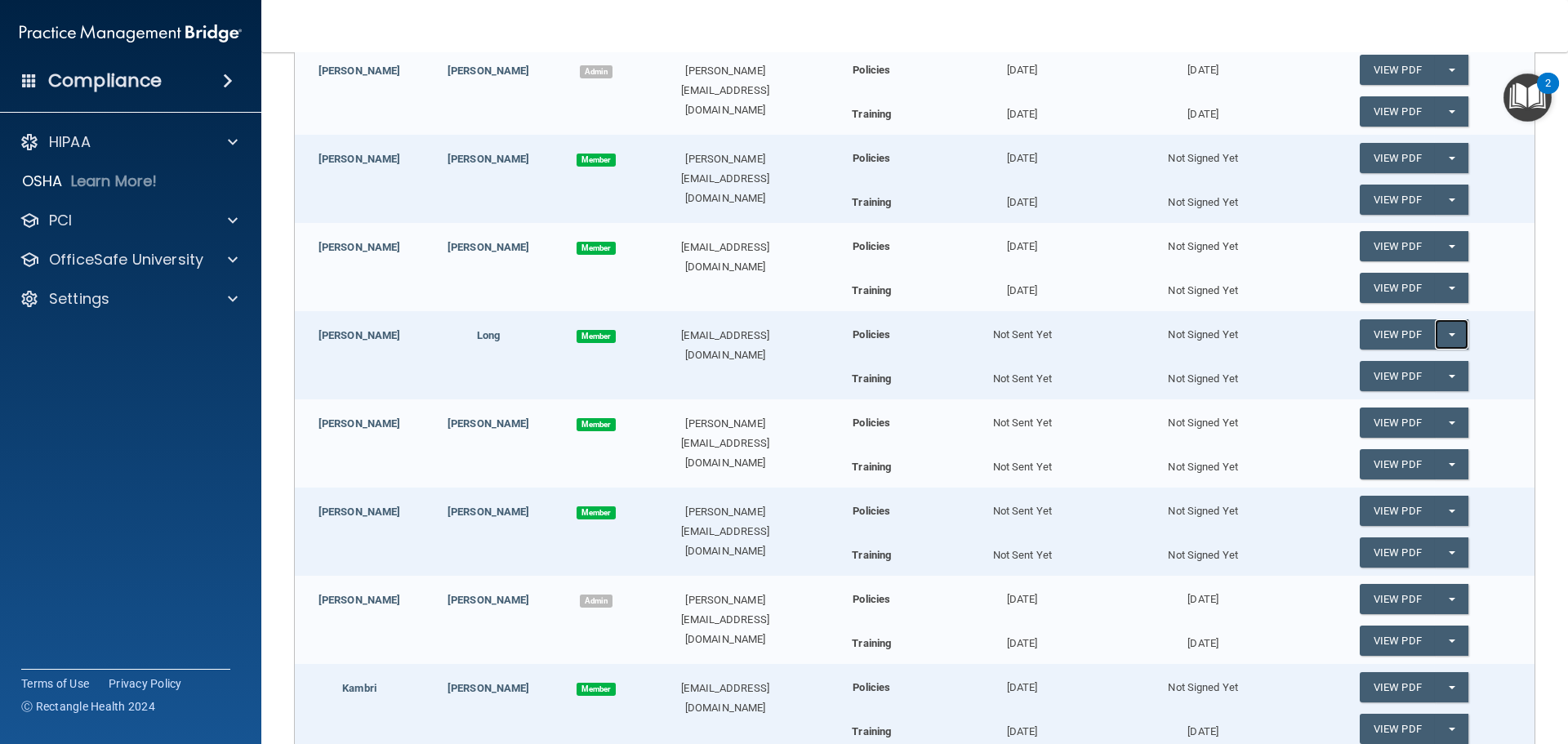
drag, startPoint x: 1450, startPoint y: 335, endPoint x: 1436, endPoint y: 347, distance: 18.4
click at [1450, 336] on button "Split button!" at bounding box center [1452, 334] width 33 height 30
click at [1417, 369] on link "Send Acknowledgment" at bounding box center [1430, 367] width 141 height 25
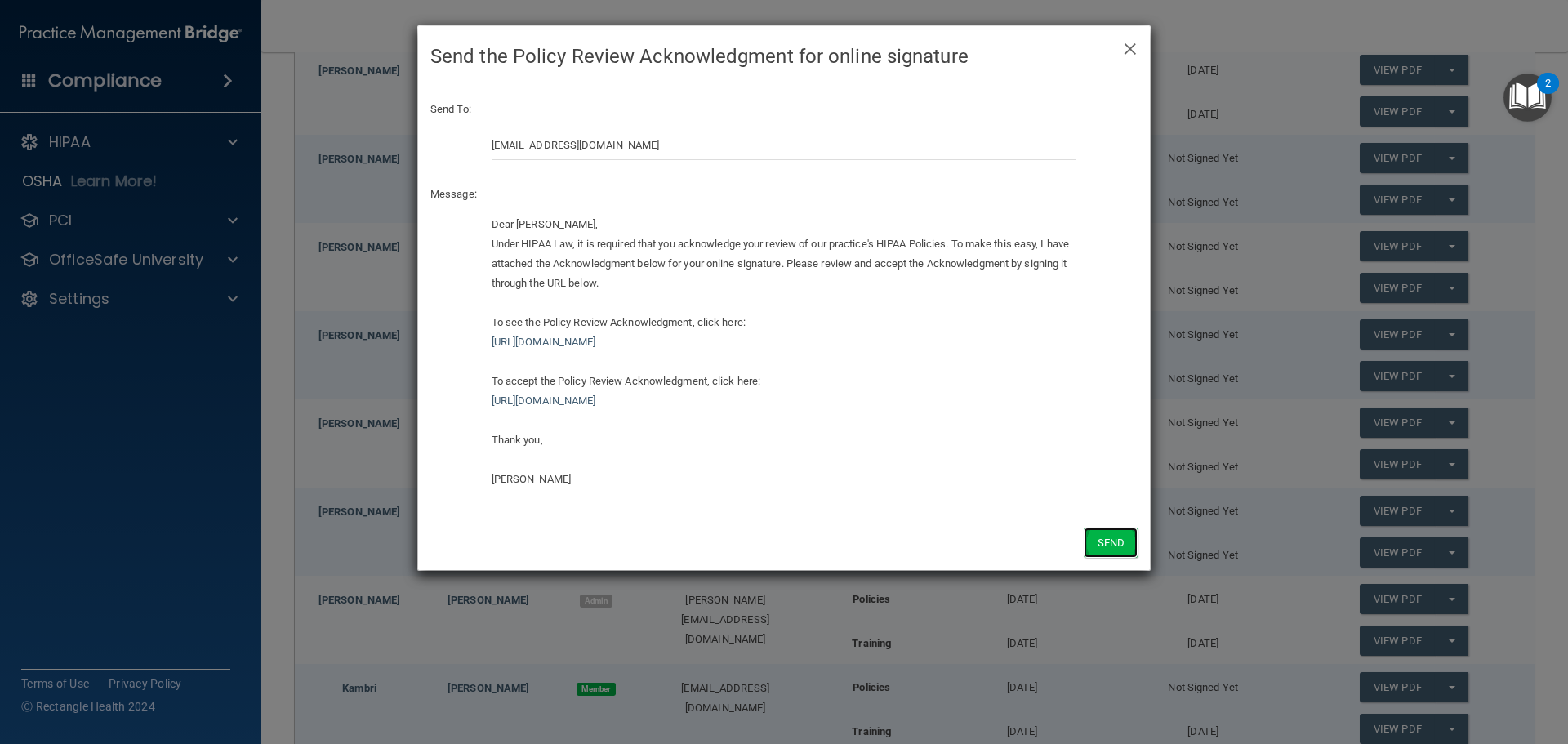
click at [1109, 541] on button "Send" at bounding box center [1110, 543] width 54 height 30
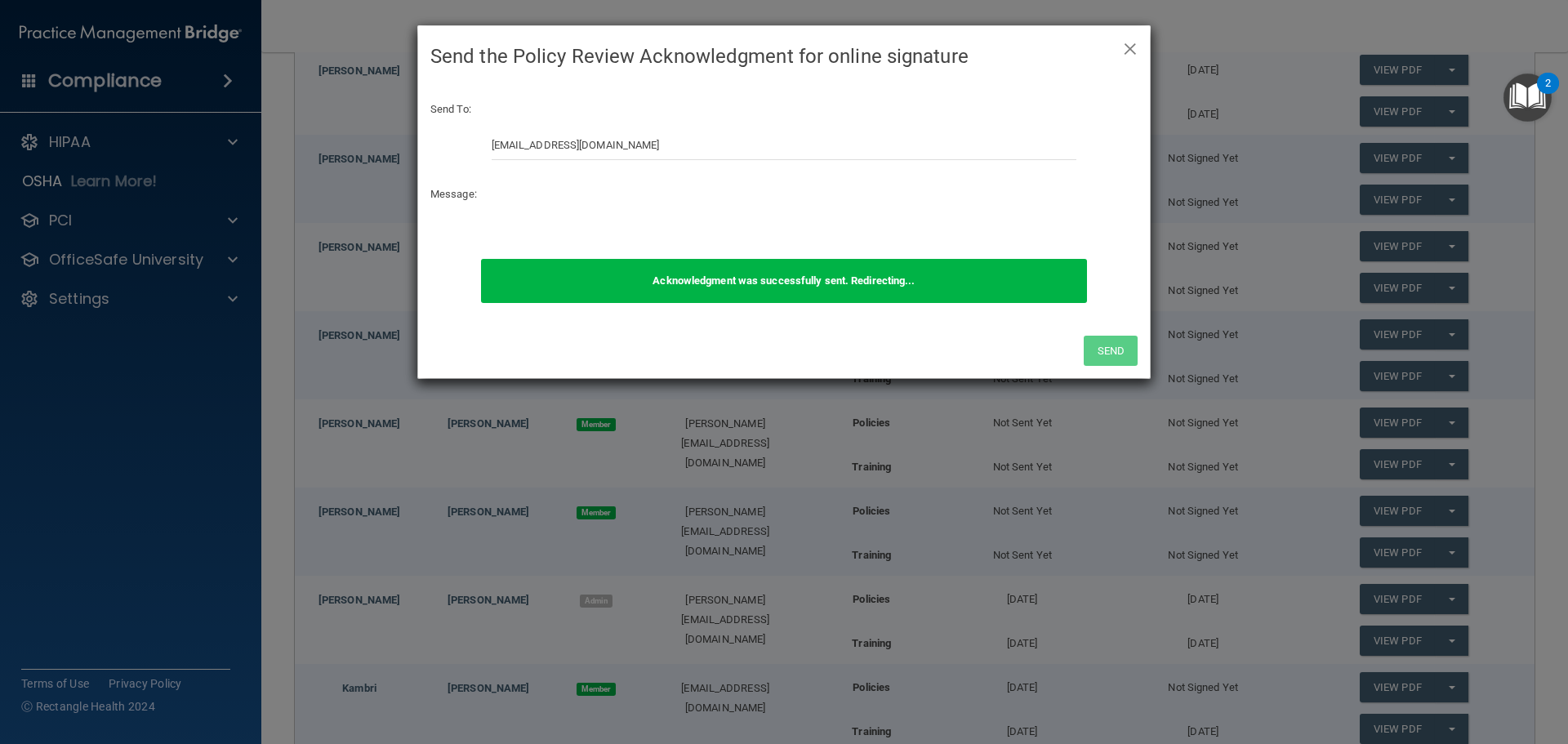
drag, startPoint x: 1136, startPoint y: 49, endPoint x: 1129, endPoint y: 77, distance: 28.9
click at [1135, 50] on span "×" at bounding box center [1131, 46] width 15 height 32
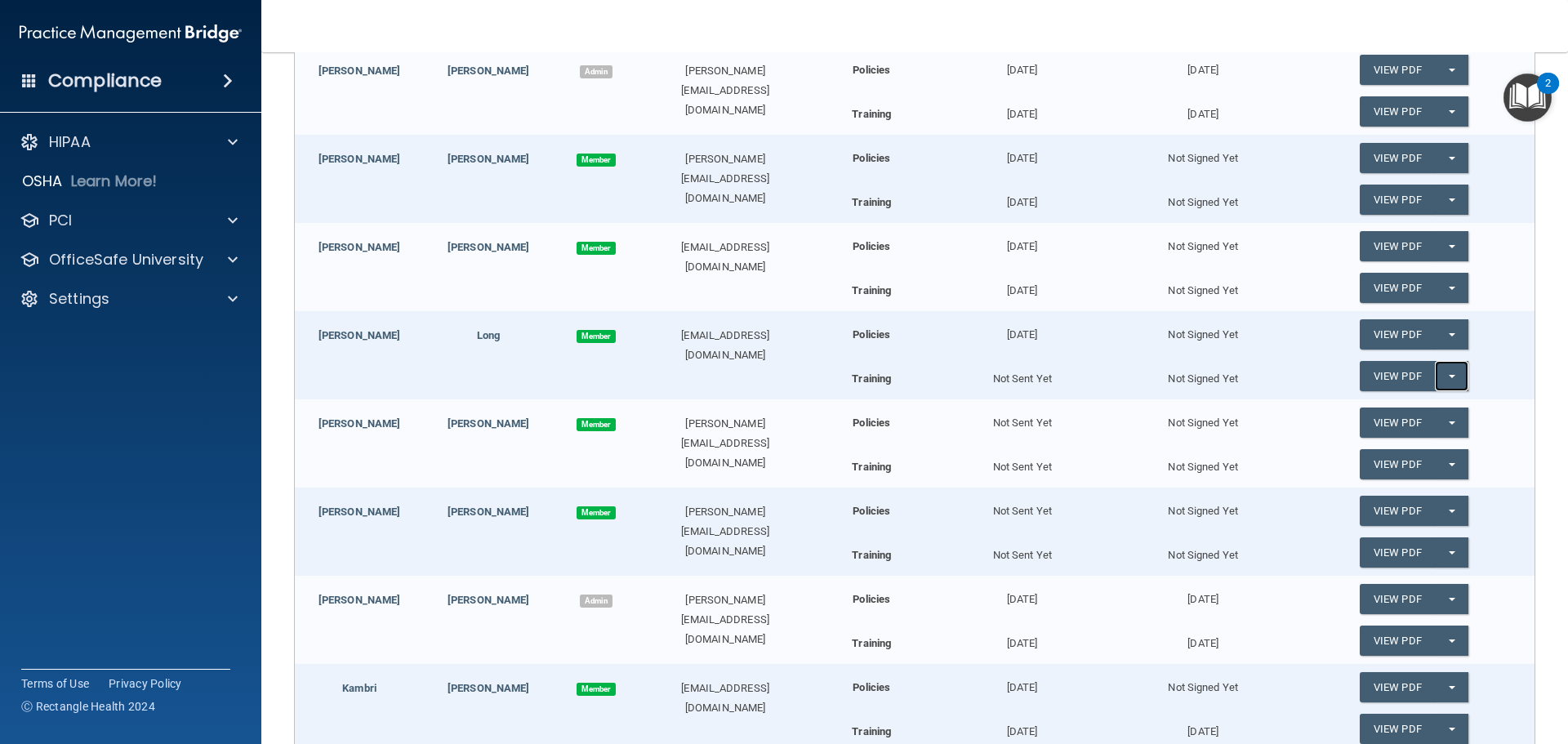
click at [1452, 382] on button "Split button!" at bounding box center [1452, 376] width 33 height 30
click at [1438, 414] on link "Send Acknowledgment PDF" at bounding box center [1441, 409] width 163 height 25
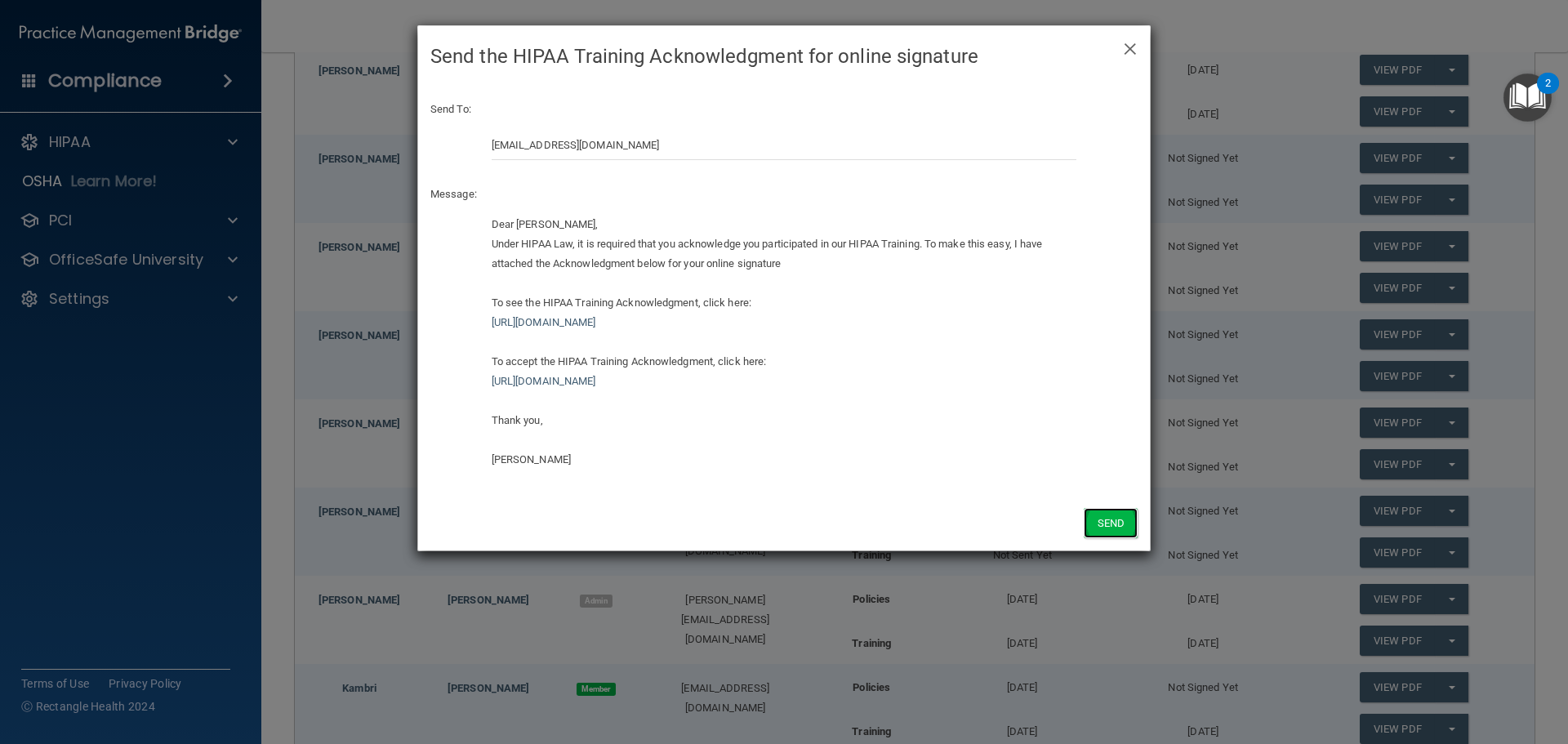
click at [1107, 521] on button "Send" at bounding box center [1110, 522] width 54 height 30
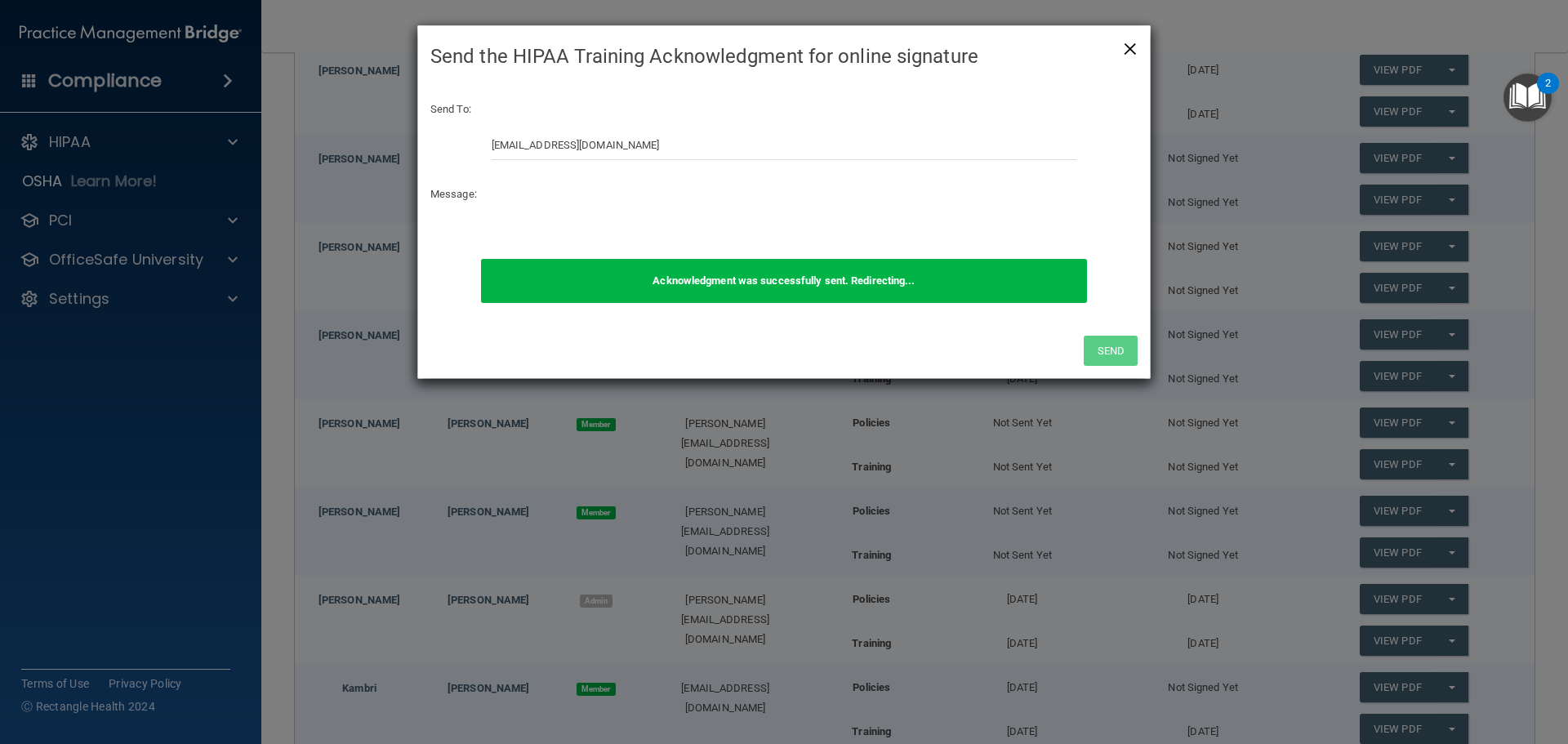
click at [1140, 54] on div "× Close Send the HIPAA Training Acknowledgment for online signature" at bounding box center [784, 56] width 732 height 61
click at [1132, 54] on span "×" at bounding box center [1131, 46] width 15 height 32
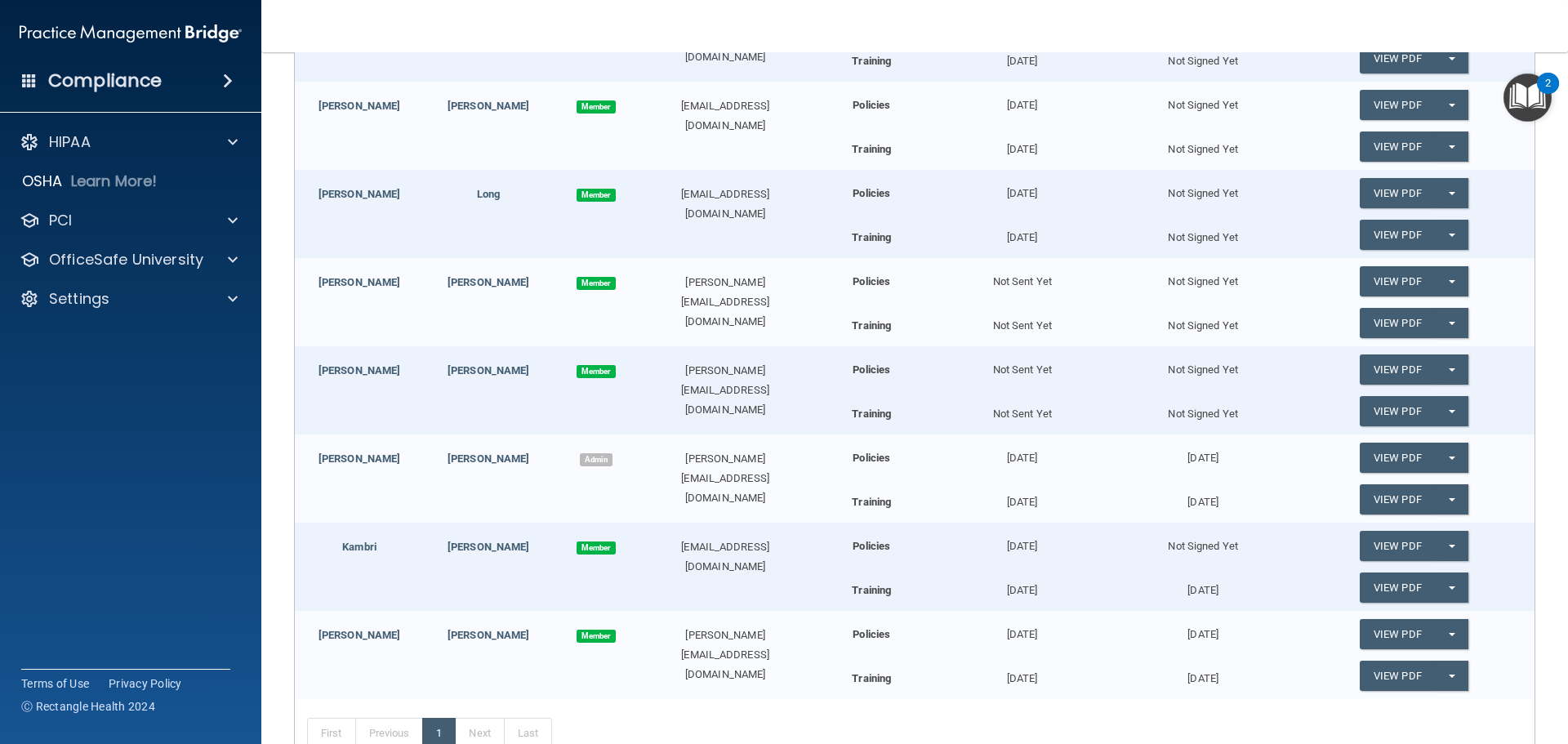
scroll to position [444, 0]
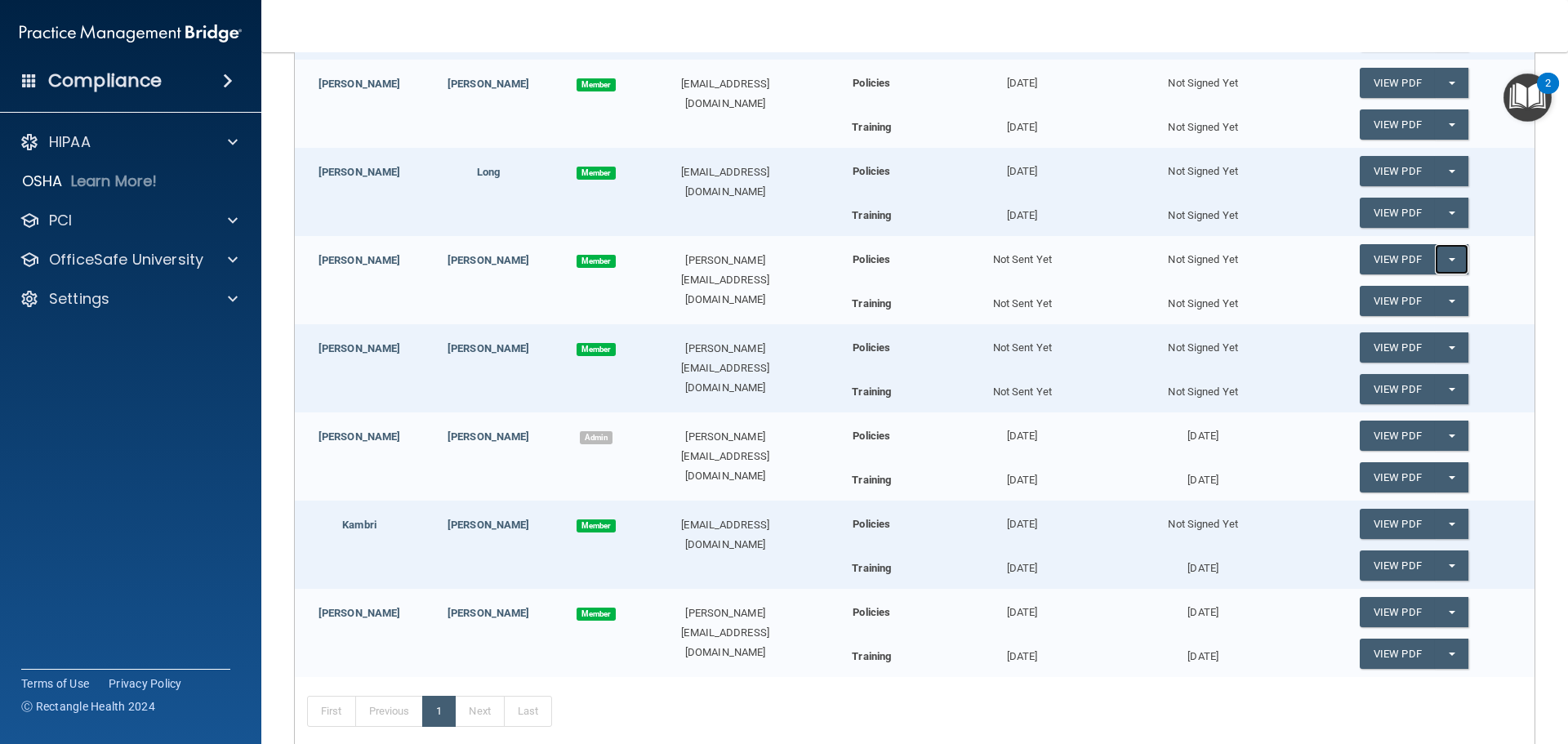
click at [1445, 261] on button "Split button!" at bounding box center [1452, 259] width 33 height 30
click at [1424, 297] on link "Send Acknowledgment" at bounding box center [1430, 293] width 141 height 25
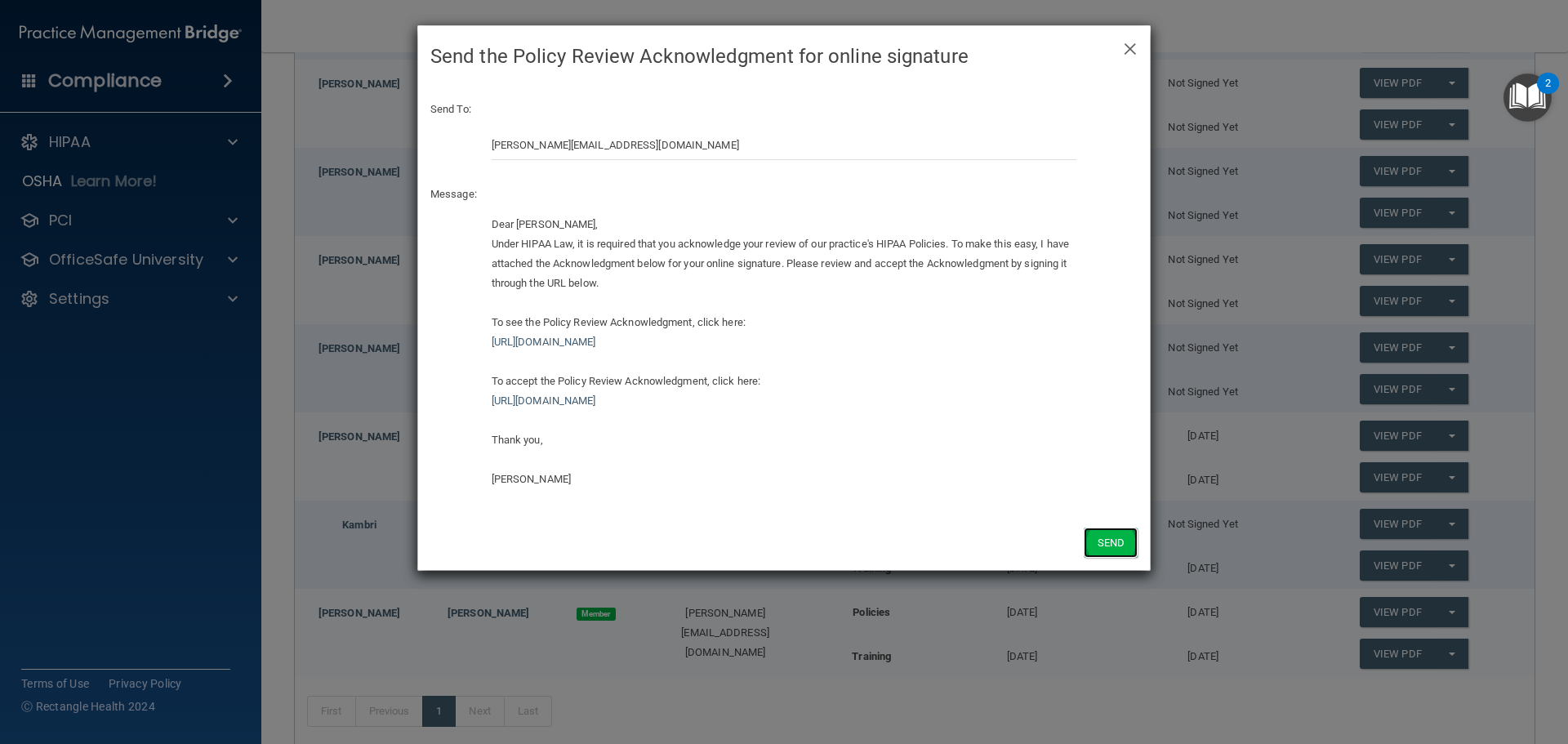
click at [1103, 544] on button "Send" at bounding box center [1110, 543] width 54 height 30
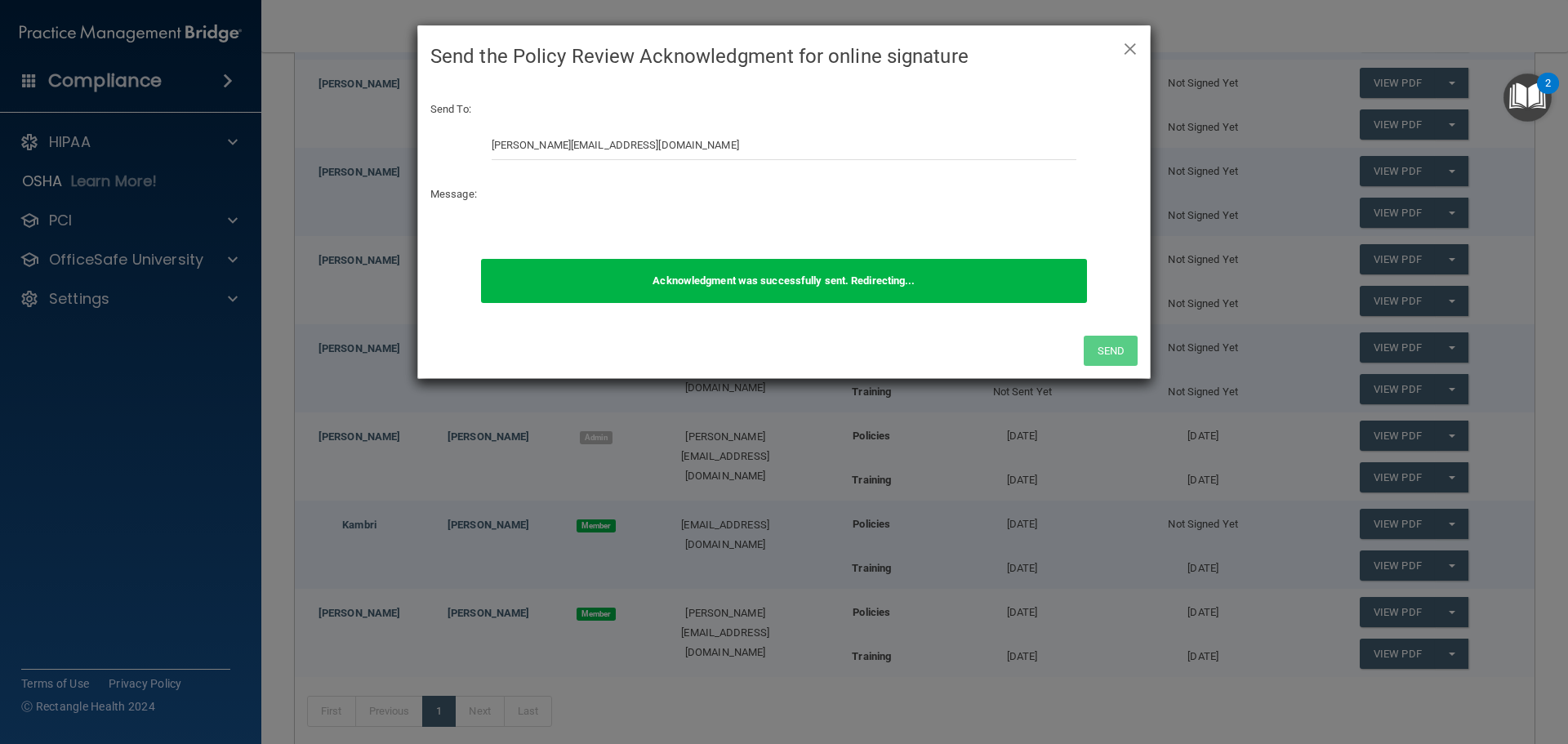
drag, startPoint x: 1132, startPoint y: 47, endPoint x: 1145, endPoint y: 88, distance: 43.0
click at [1132, 47] on span "×" at bounding box center [1131, 46] width 15 height 32
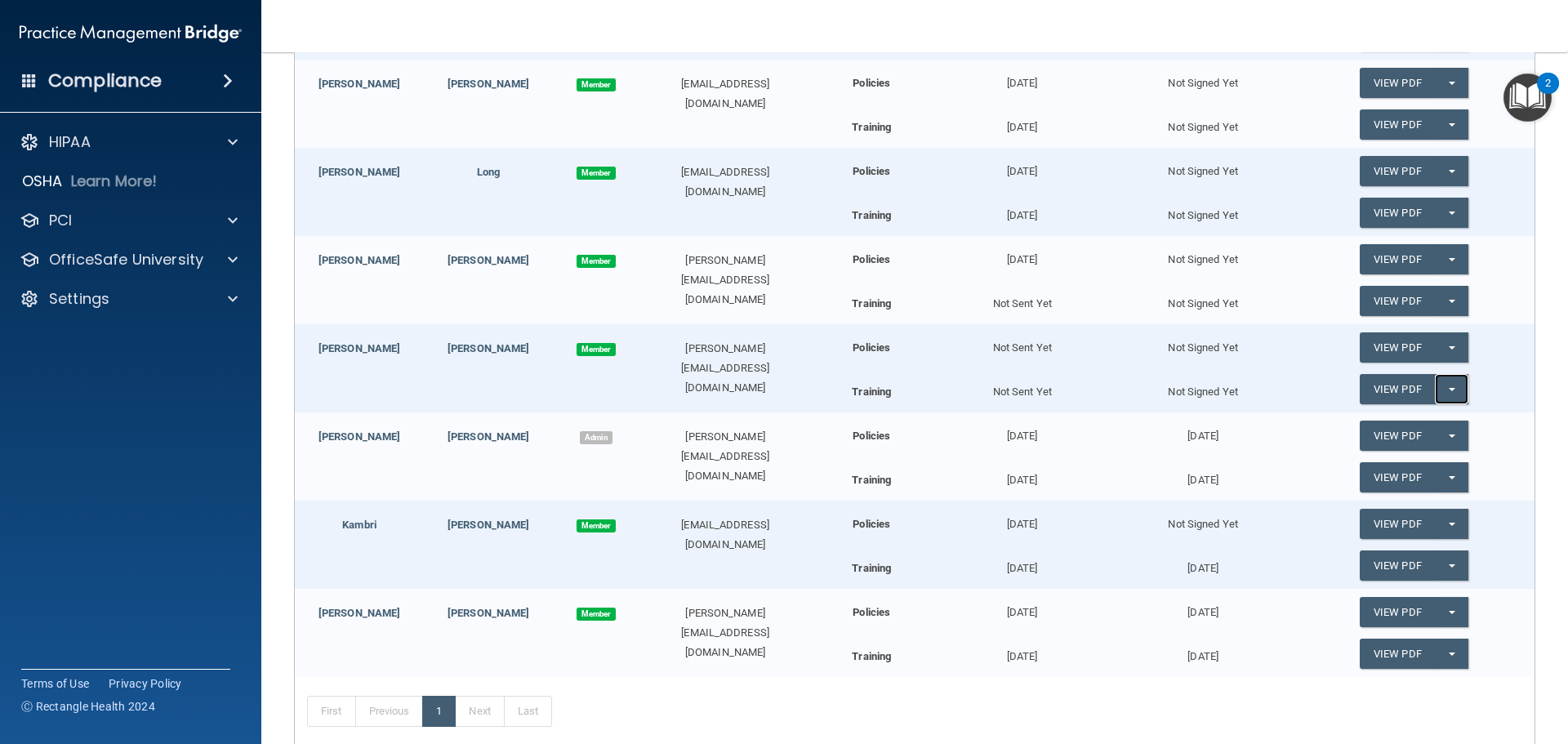
click at [1447, 391] on button "Split button!" at bounding box center [1452, 389] width 33 height 30
click at [1397, 433] on link "Send Acknowledgment PDF" at bounding box center [1441, 422] width 163 height 25
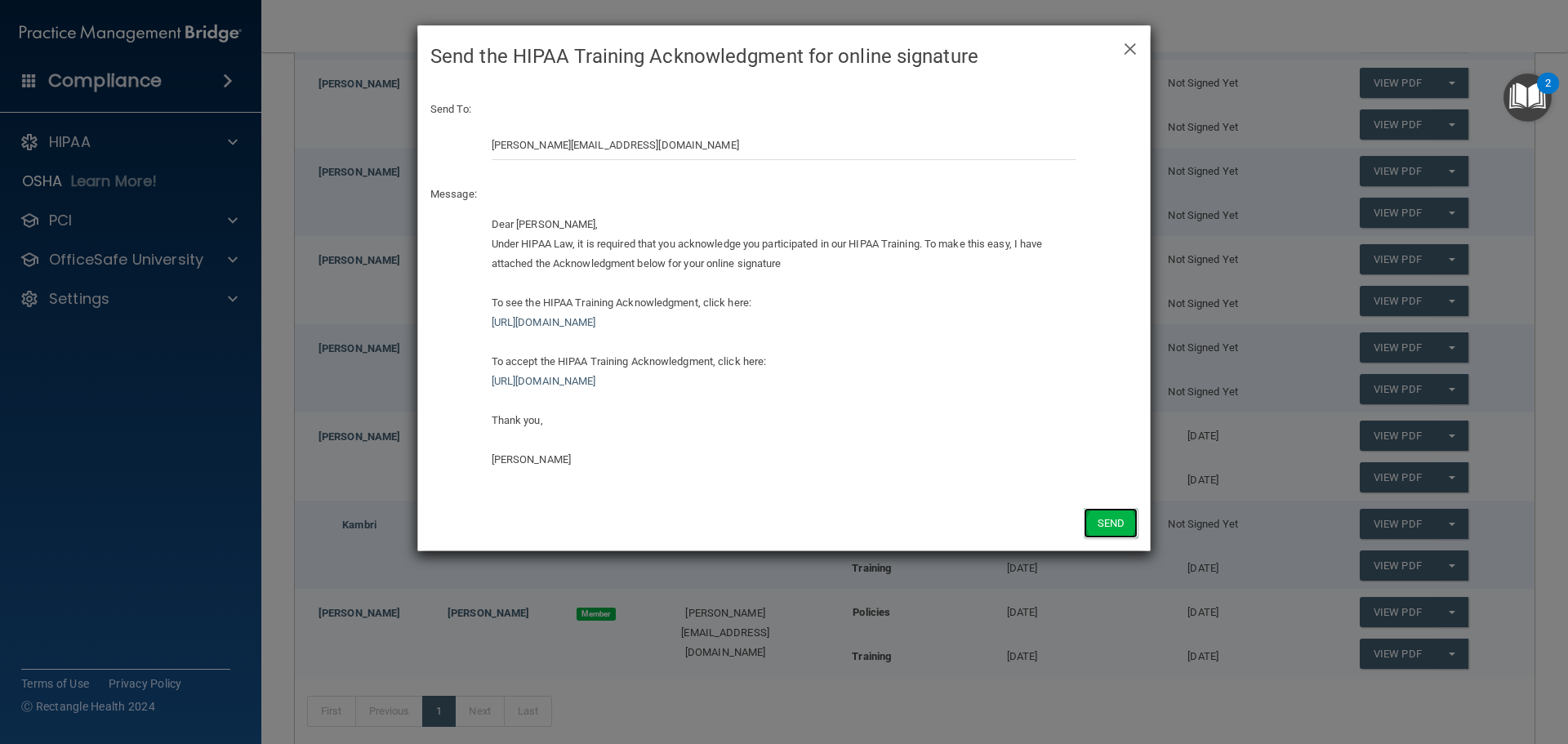
click at [1121, 520] on button "Send" at bounding box center [1110, 522] width 54 height 30
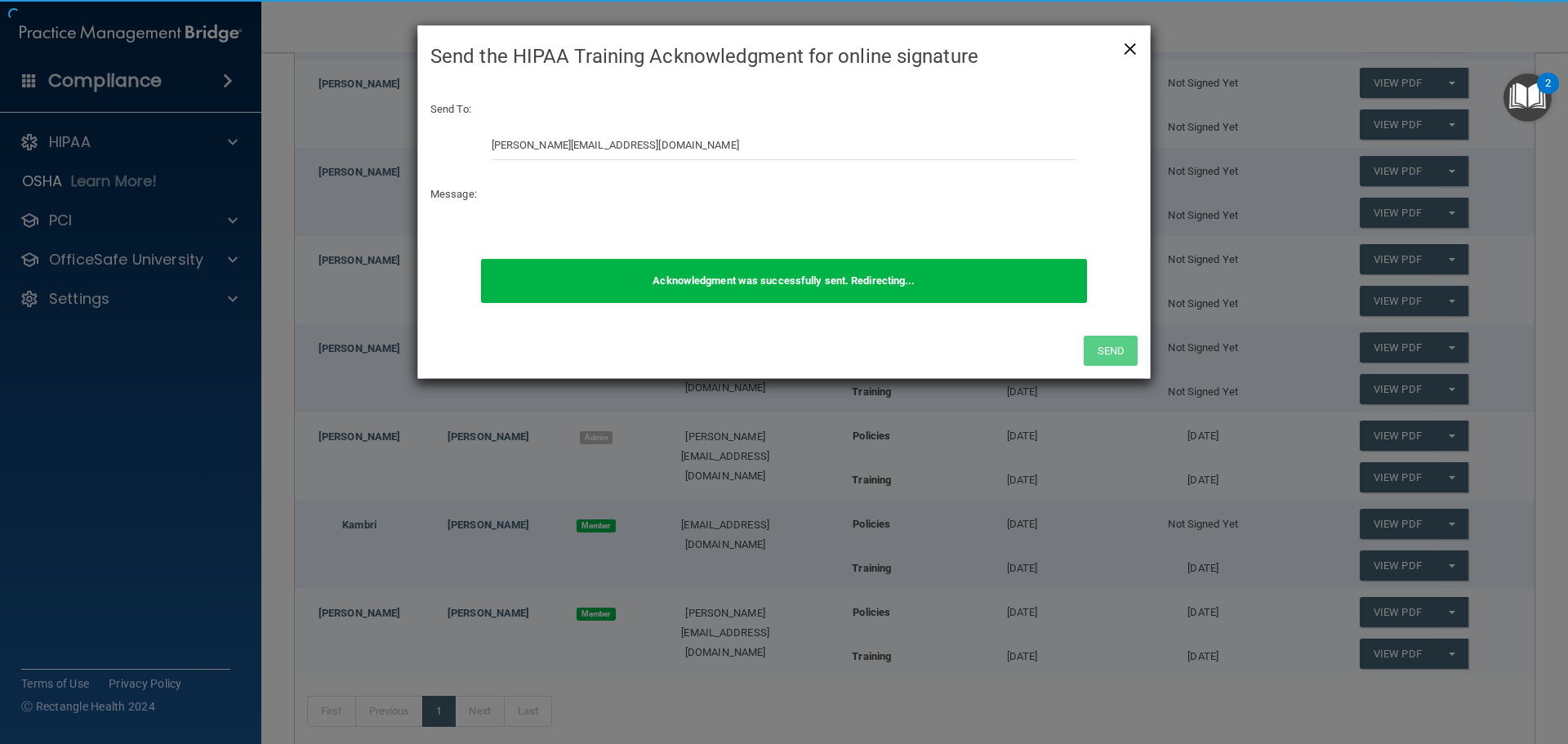
click at [1131, 50] on span "×" at bounding box center [1131, 46] width 15 height 32
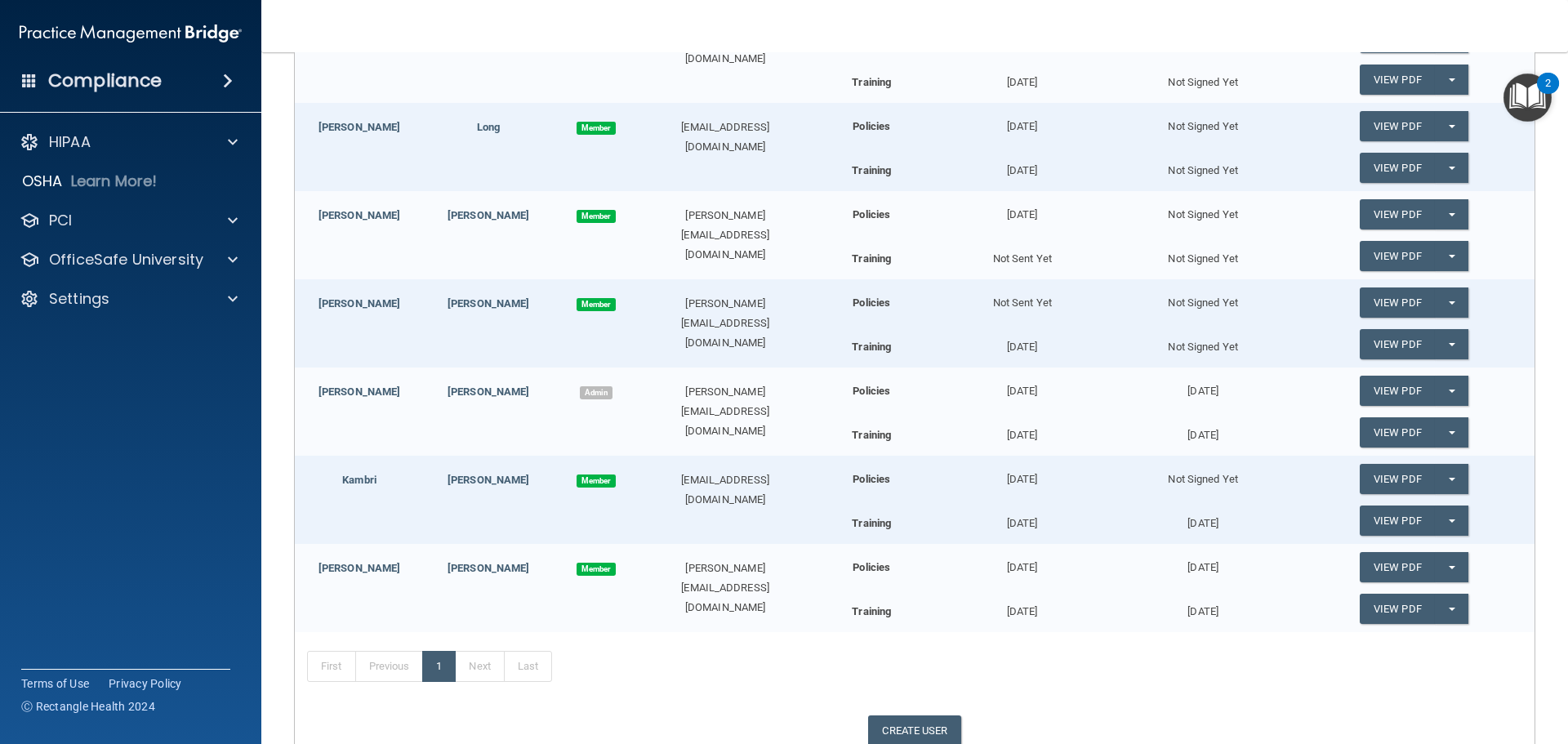
scroll to position [526, 0]
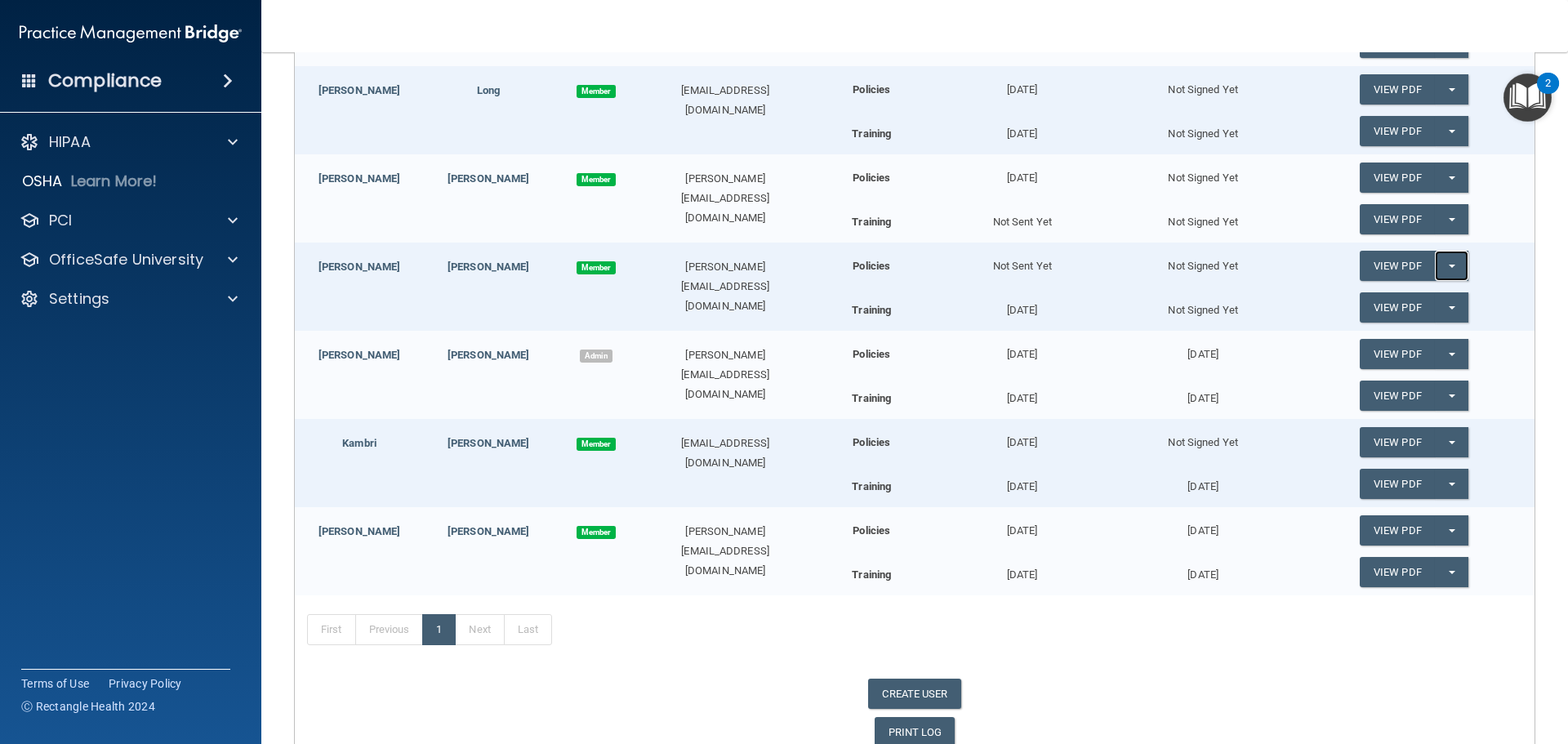
drag, startPoint x: 1442, startPoint y: 266, endPoint x: 1439, endPoint y: 290, distance: 24.2
click at [1444, 267] on button "Split button!" at bounding box center [1452, 266] width 33 height 30
click at [1434, 302] on link "Send Acknowledgment" at bounding box center [1430, 299] width 141 height 25
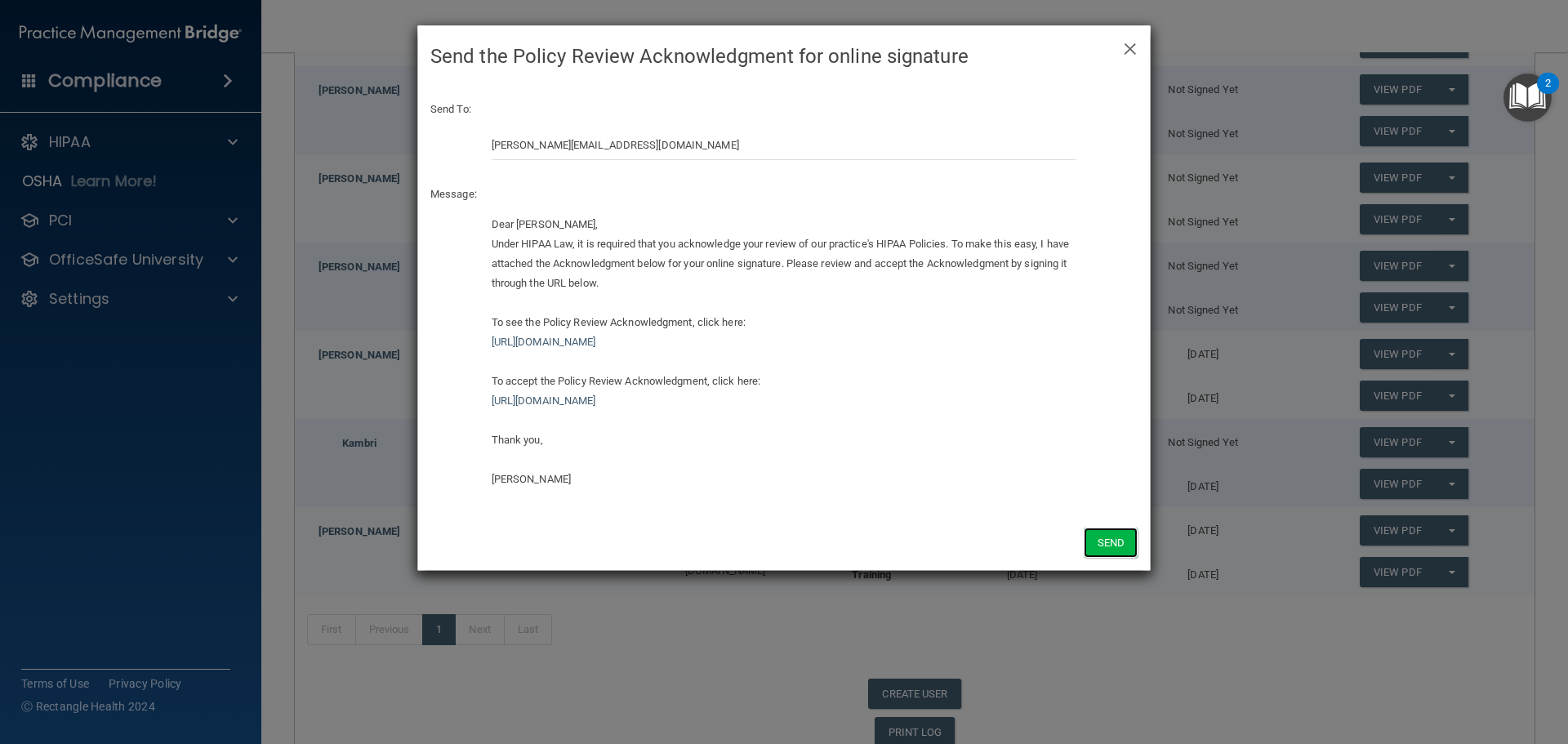
drag, startPoint x: 1104, startPoint y: 540, endPoint x: 1069, endPoint y: 471, distance: 77.4
click at [1101, 539] on button "Send" at bounding box center [1110, 543] width 54 height 30
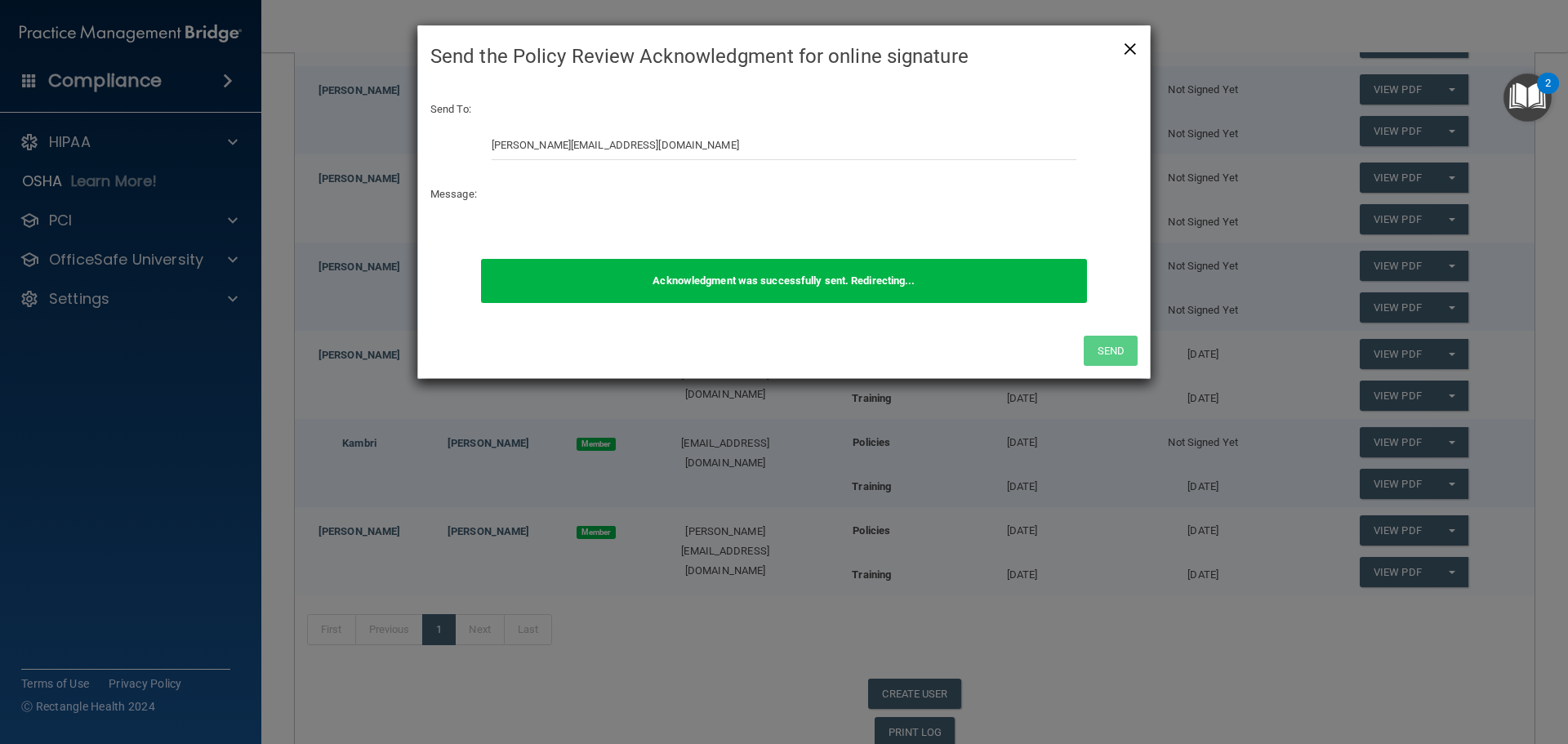
click at [1131, 51] on span "×" at bounding box center [1131, 46] width 15 height 32
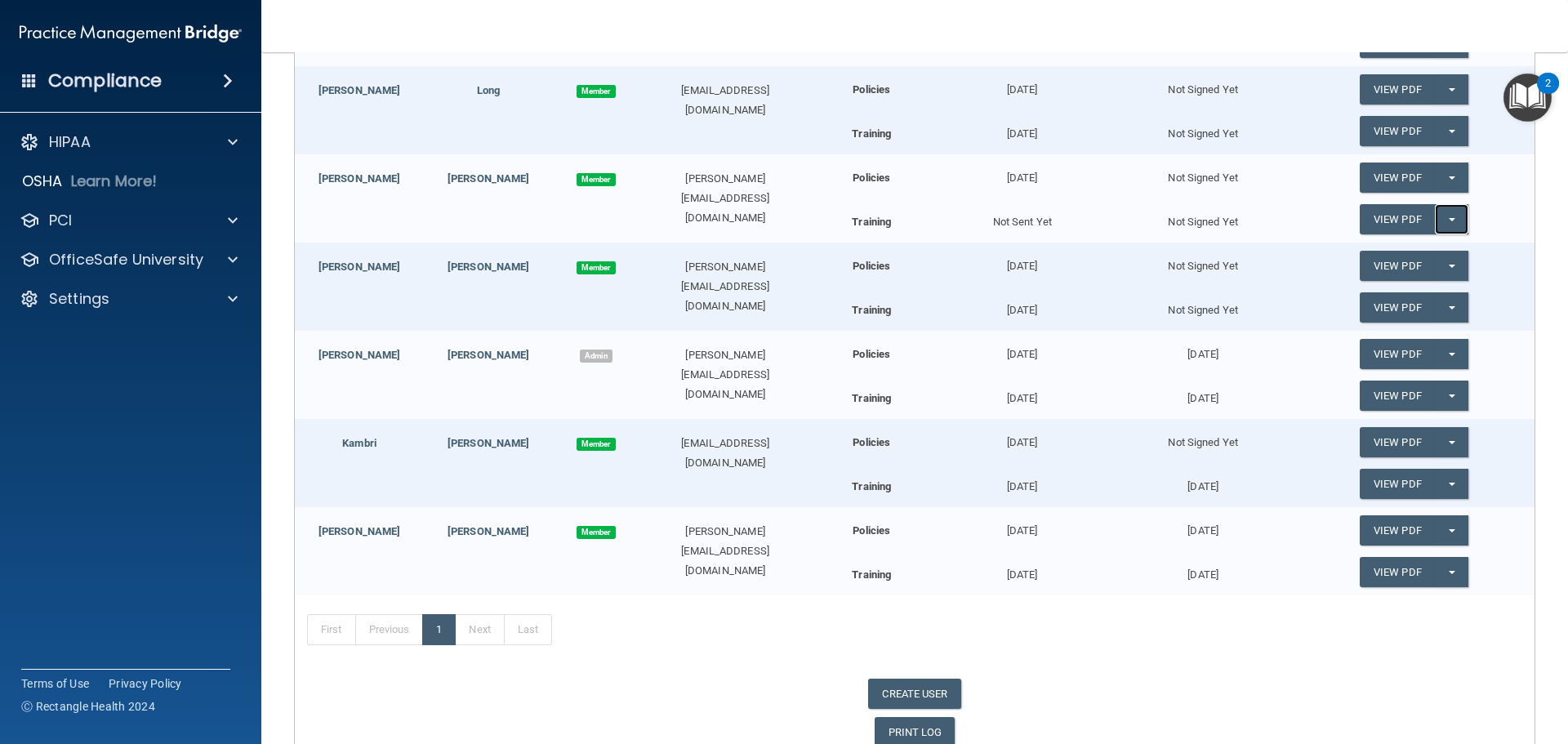
click at [1455, 223] on button "Split button!" at bounding box center [1452, 219] width 33 height 30
click at [1429, 250] on link "Send Acknowledgment PDF" at bounding box center [1441, 252] width 163 height 25
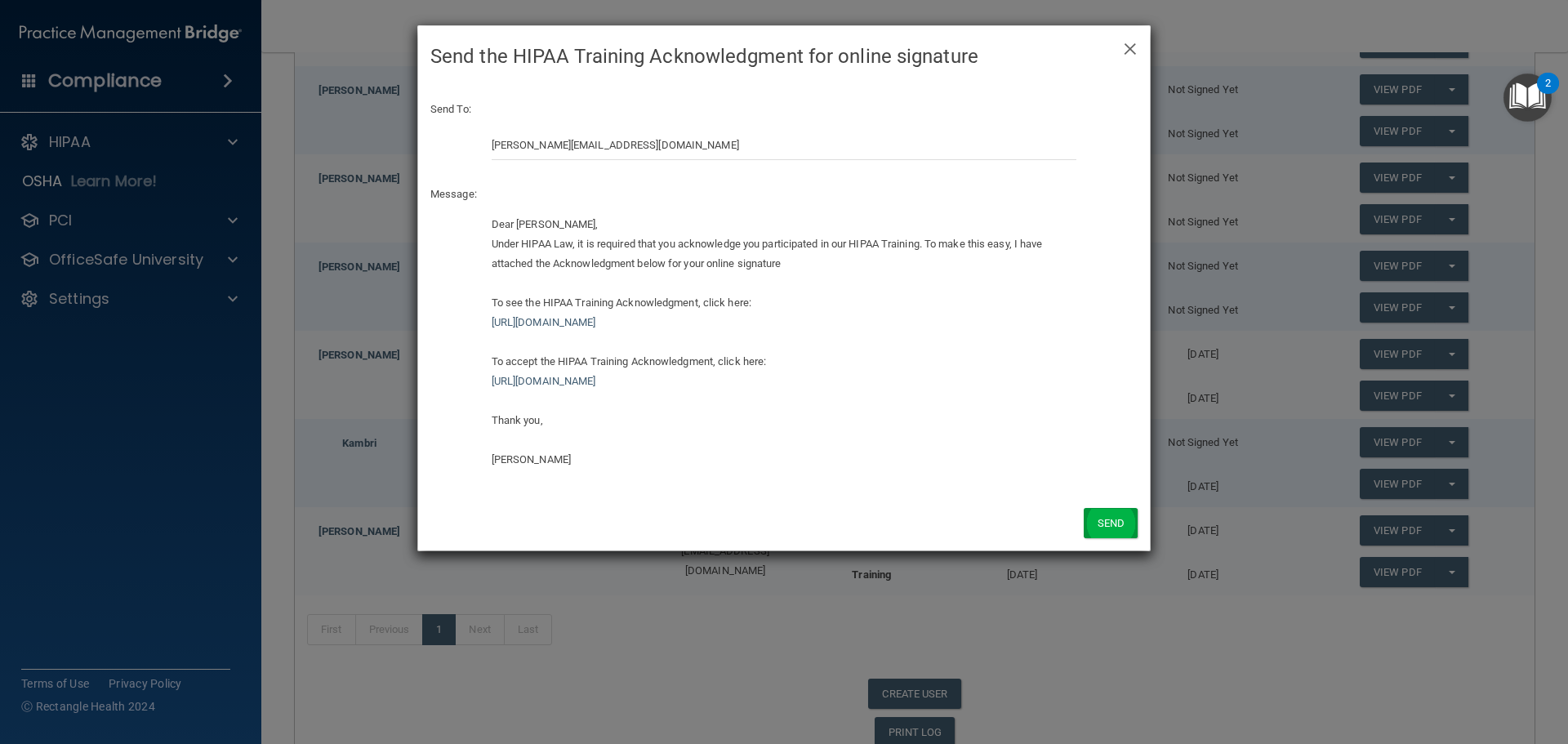
click at [1083, 524] on div "Send" at bounding box center [784, 522] width 732 height 55
click at [1095, 524] on button "Send" at bounding box center [1110, 522] width 54 height 30
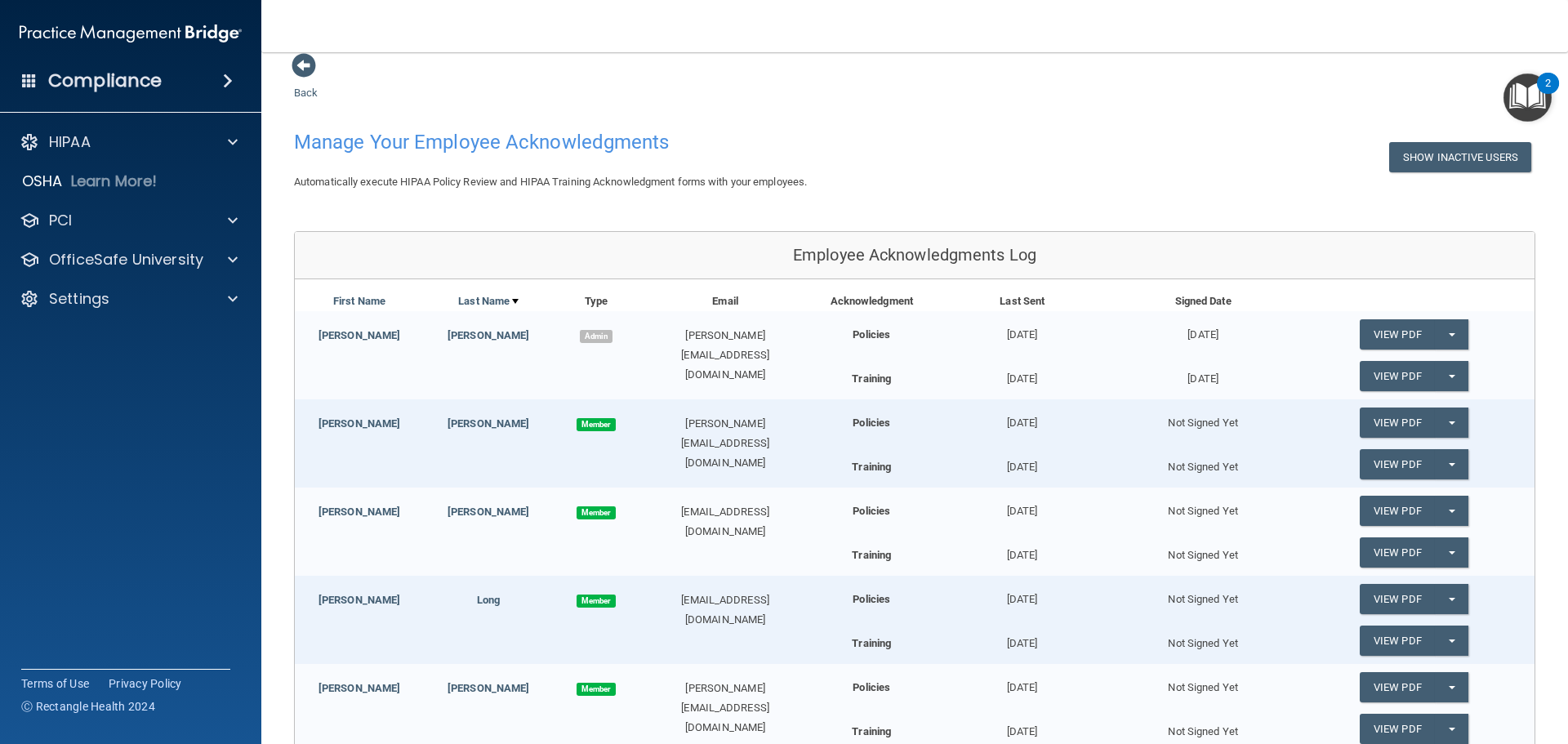
scroll to position [0, 0]
